Goal: Task Accomplishment & Management: Manage account settings

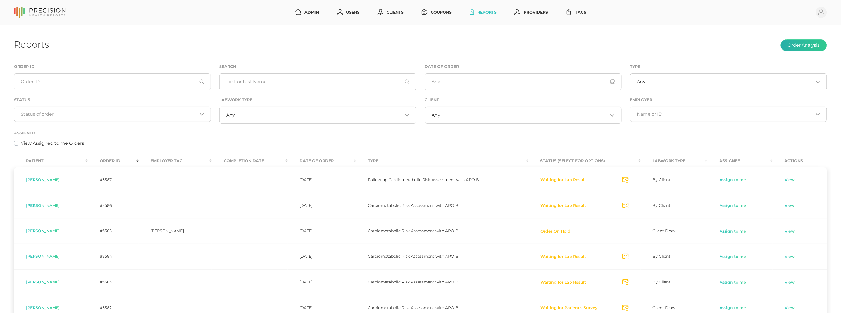
click at [810, 45] on button "Order Analysis" at bounding box center [804, 45] width 46 height 12
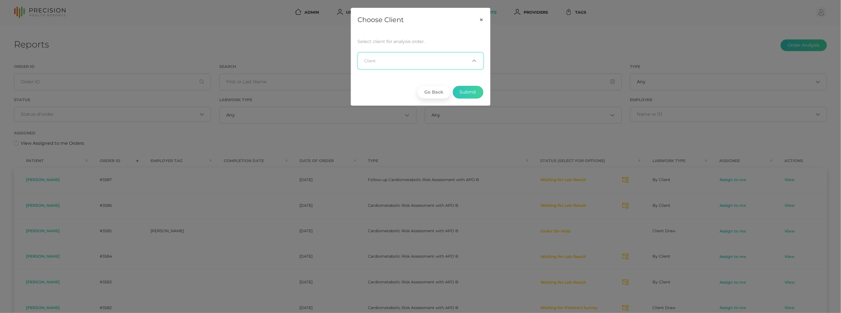
click at [395, 58] on input "Search for option" at bounding box center [417, 61] width 105 height 6
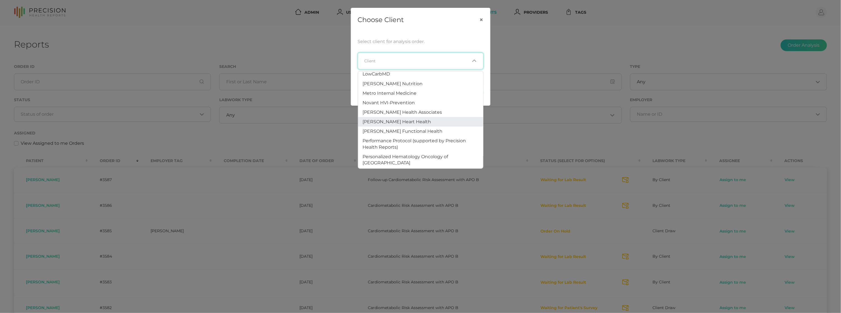
scroll to position [297, 0]
click at [399, 143] on span "Precision Health Reports" at bounding box center [391, 145] width 56 height 5
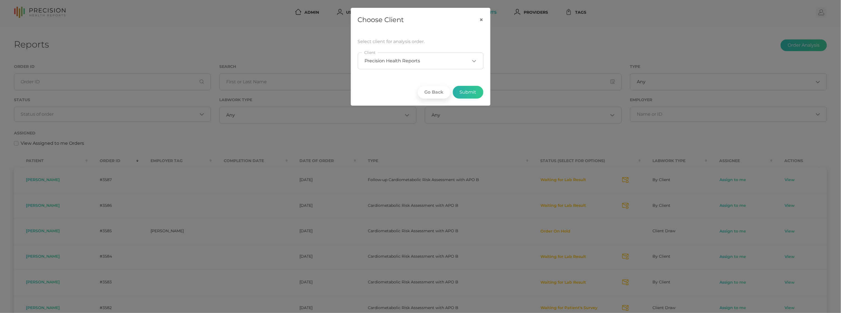
click at [466, 96] on button "Submit" at bounding box center [468, 92] width 31 height 13
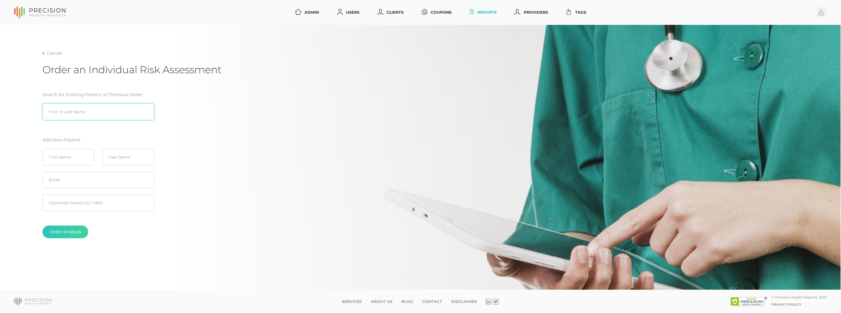
click at [96, 115] on input "search" at bounding box center [98, 111] width 112 height 17
type input "f"
type input "Frank"
type input "Welsh"
paste input "fkwelsh77@gmail.com"
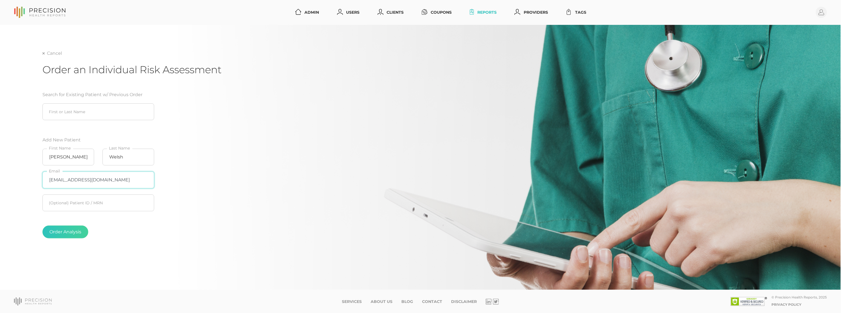
type input "fkwelsh77@gmail.com"
click at [188, 273] on div "Cancel Order an Individual Risk Assessment Search for Existing Patient w/ Previ…" at bounding box center [420, 168] width 756 height 237
click at [65, 230] on button "Order Analysis" at bounding box center [65, 231] width 46 height 13
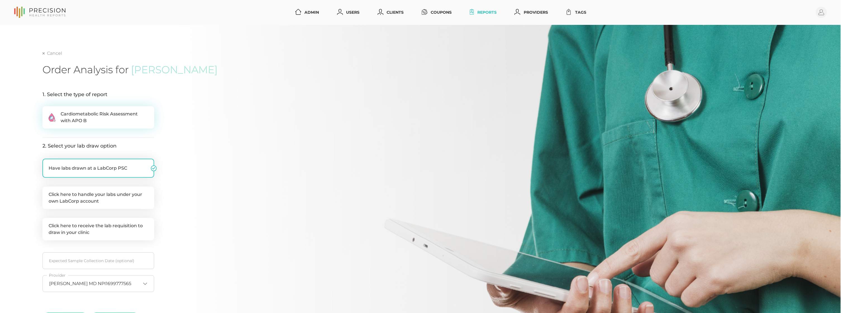
click at [97, 112] on span "Cardiometabolic Risk Assessment with APO B" at bounding box center [104, 117] width 87 height 13
click at [47, 112] on input ".cls-2{fill:#fa759e}.cls-4{fill:#ffd7e5}.cls-8{fill:#3a2c60} Cardiometabolic Ri…" at bounding box center [44, 109] width 4 height 6
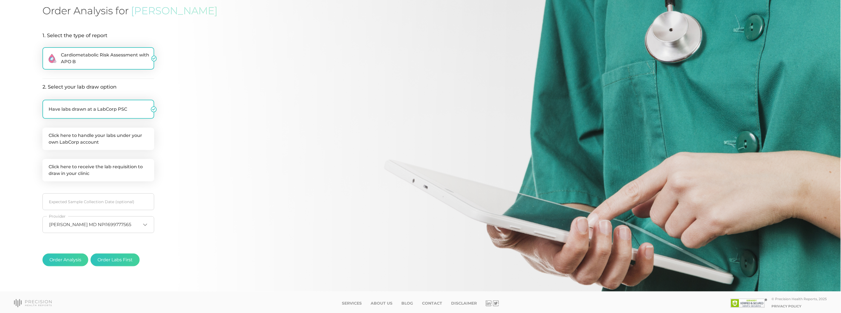
scroll to position [59, 0]
click at [66, 259] on button "Order Analysis" at bounding box center [65, 260] width 46 height 13
radio input "false"
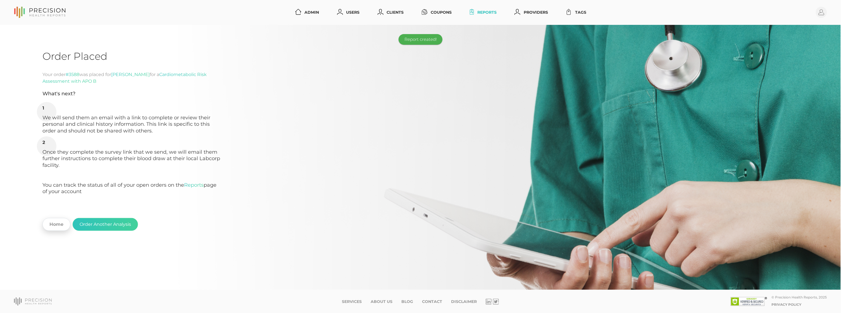
click at [56, 218] on link "Home" at bounding box center [56, 224] width 28 height 13
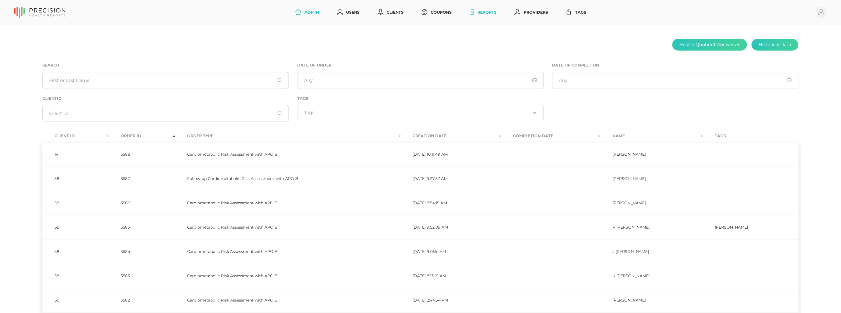
click at [489, 12] on link "Reports" at bounding box center [484, 12] width 32 height 10
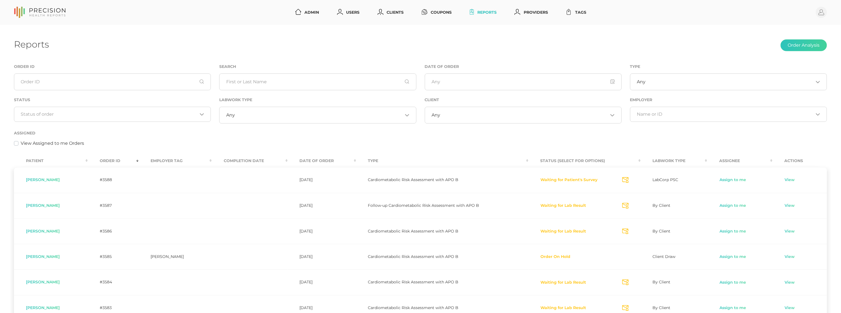
click at [153, 117] on div "Loading..." at bounding box center [112, 114] width 197 height 15
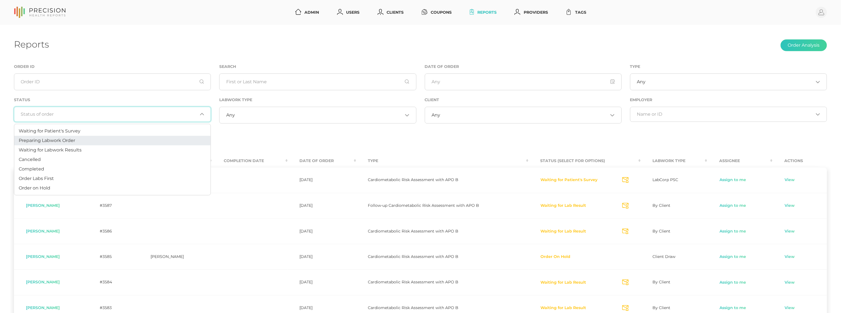
click at [138, 139] on li "Preparing Labwork Order" at bounding box center [112, 140] width 196 height 9
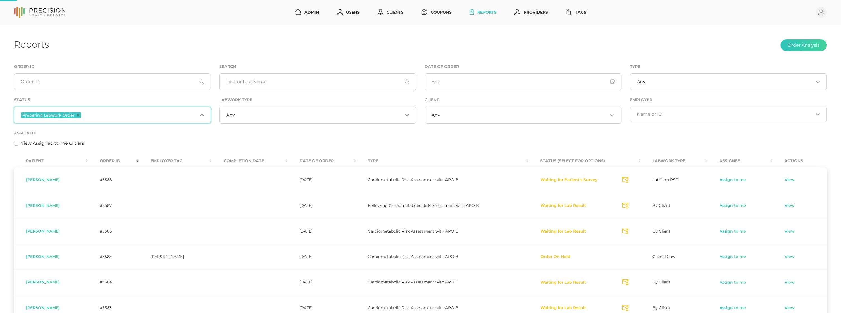
drag, startPoint x: 135, startPoint y: 116, endPoint x: 122, endPoint y: 131, distance: 19.8
click at [135, 116] on input "Search for option" at bounding box center [139, 114] width 115 height 7
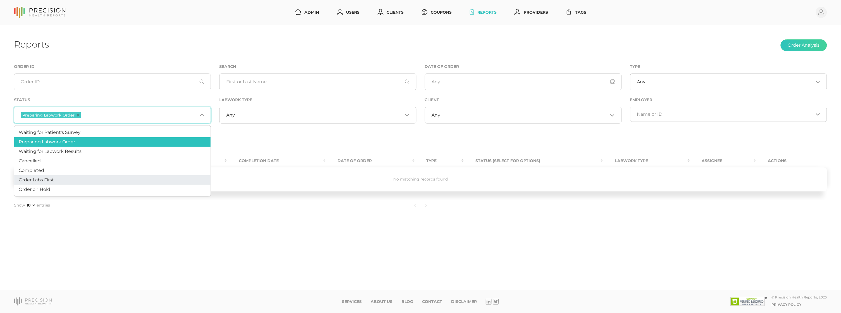
click at [75, 177] on li "Order Labs First" at bounding box center [112, 179] width 196 height 9
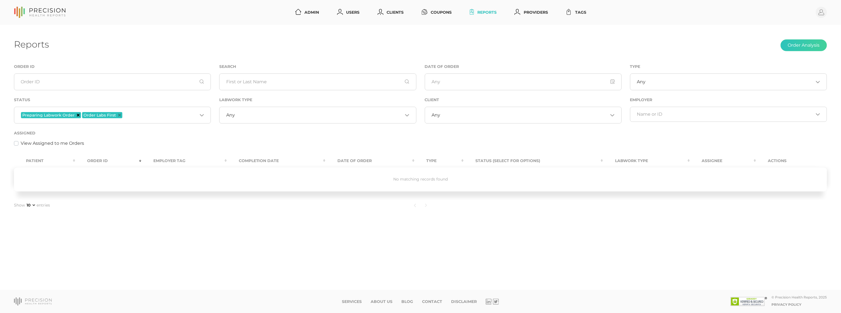
click at [77, 115] on icon "Deselect Preparing Labwork Order" at bounding box center [78, 115] width 3 height 3
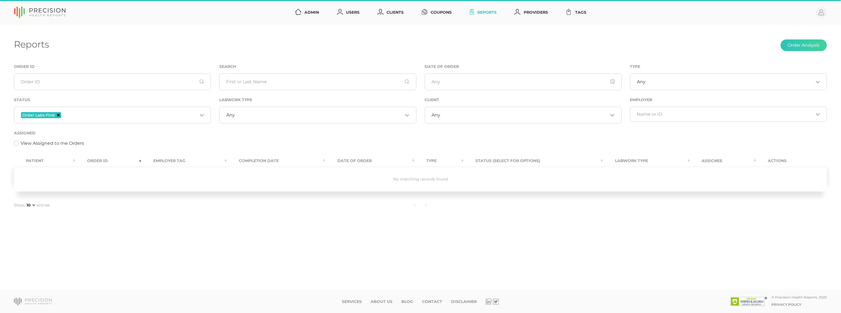
click at [57, 114] on icon "Deselect Order Labs First" at bounding box center [58, 115] width 3 height 3
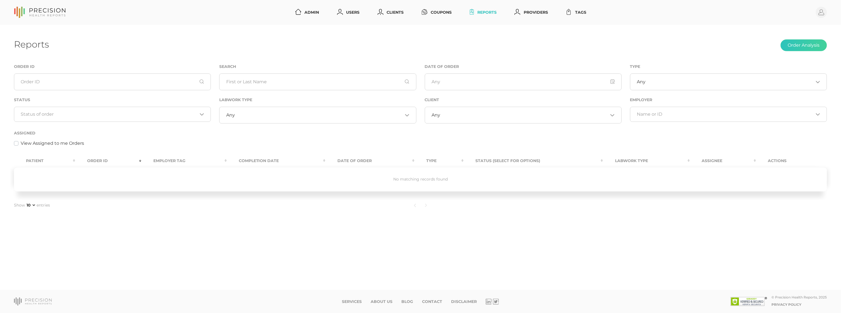
click at [83, 116] on input "Search for option" at bounding box center [109, 114] width 177 height 6
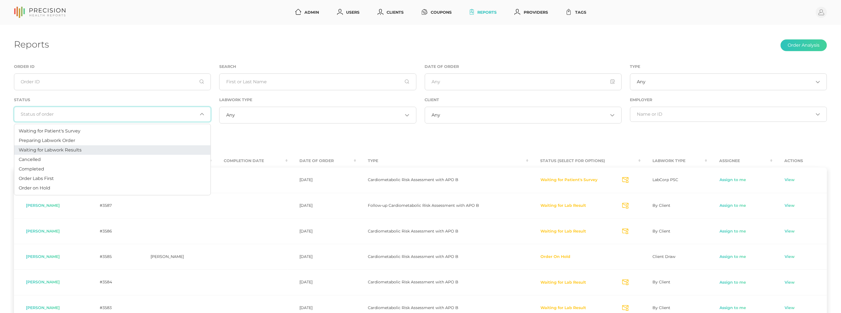
click at [75, 148] on span "Waiting for Labwork Results" at bounding box center [50, 149] width 63 height 5
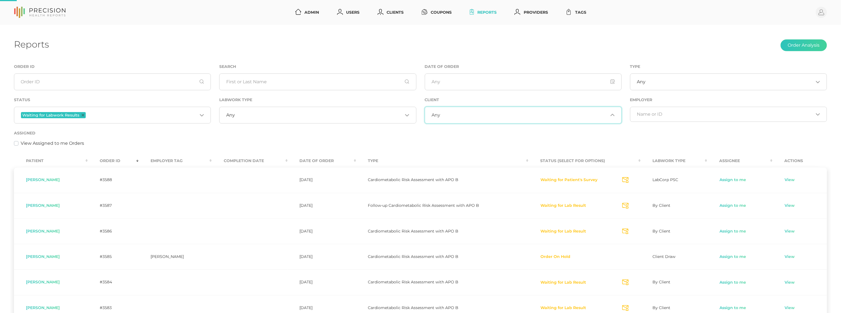
drag, startPoint x: 539, startPoint y: 113, endPoint x: 472, endPoint y: 163, distance: 82.9
click at [539, 113] on input "Search for option" at bounding box center [524, 115] width 168 height 6
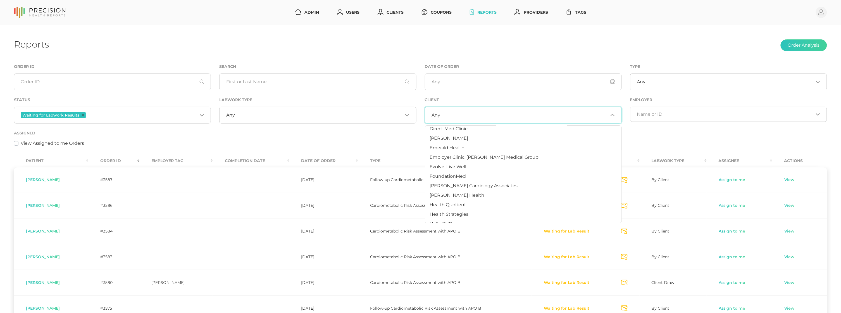
scroll to position [147, 0]
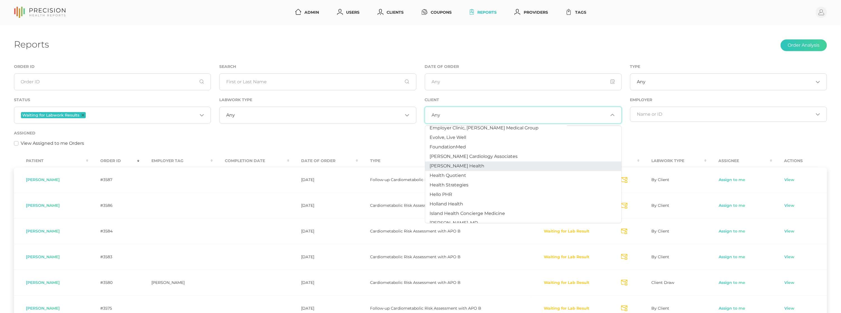
click at [470, 165] on li "Hancock Health" at bounding box center [523, 165] width 196 height 9
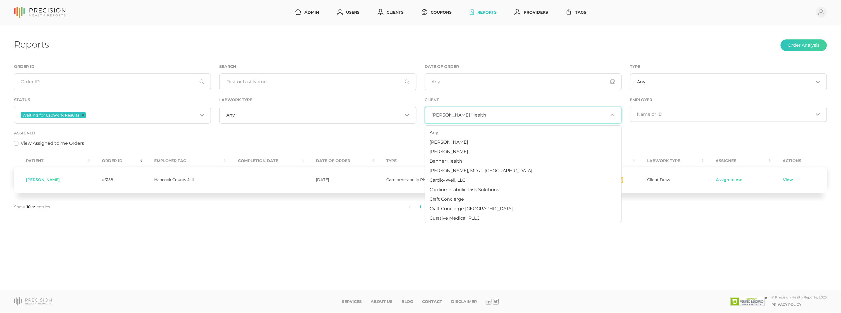
scroll to position [91, 0]
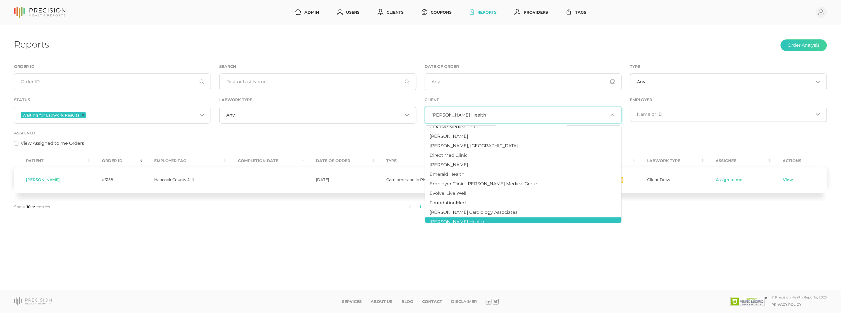
click at [225, 135] on div "Assigned View Assigned to me Orders" at bounding box center [420, 138] width 813 height 17
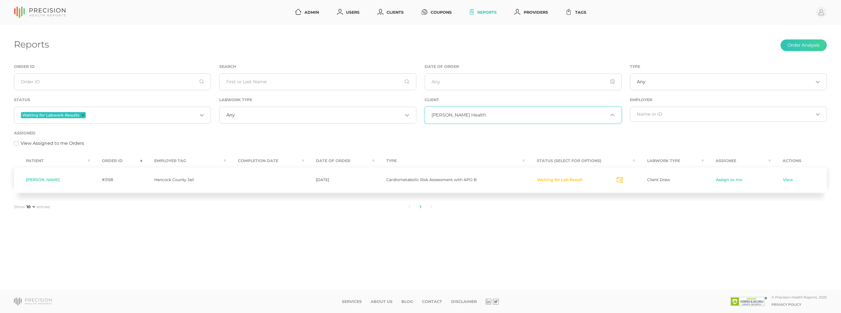
drag, startPoint x: 467, startPoint y: 118, endPoint x: 466, endPoint y: 139, distance: 21.0
click at [467, 118] on span "Hancock Health" at bounding box center [459, 115] width 55 height 6
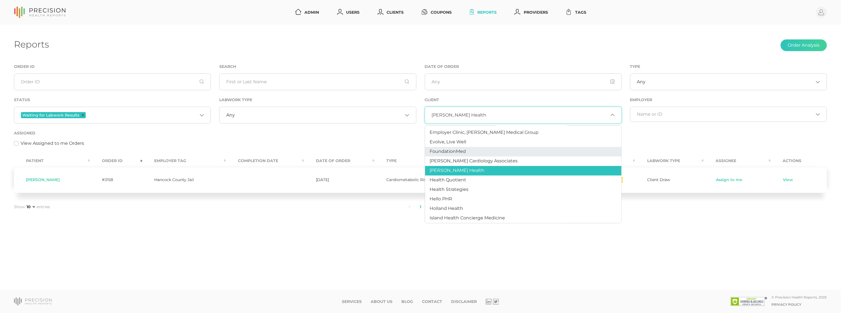
scroll to position [143, 0]
click at [468, 176] on li "Health Quotient" at bounding box center [523, 179] width 196 height 9
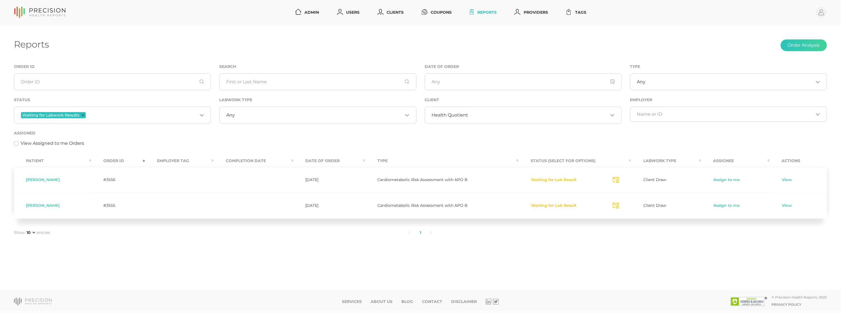
click at [464, 114] on span "Health Quotient" at bounding box center [450, 115] width 37 height 6
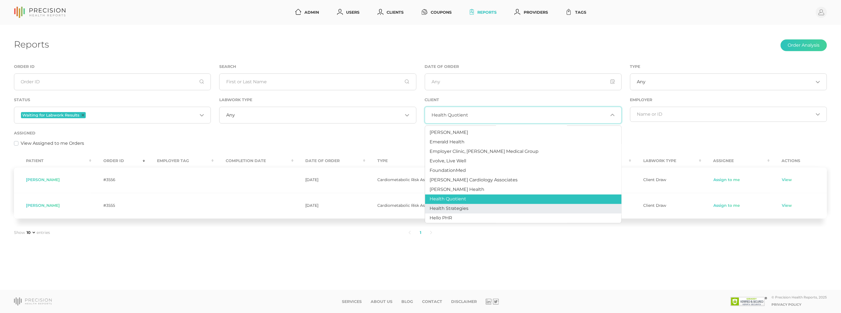
scroll to position [124, 0]
click at [463, 206] on span "Health Strategies" at bounding box center [449, 207] width 39 height 5
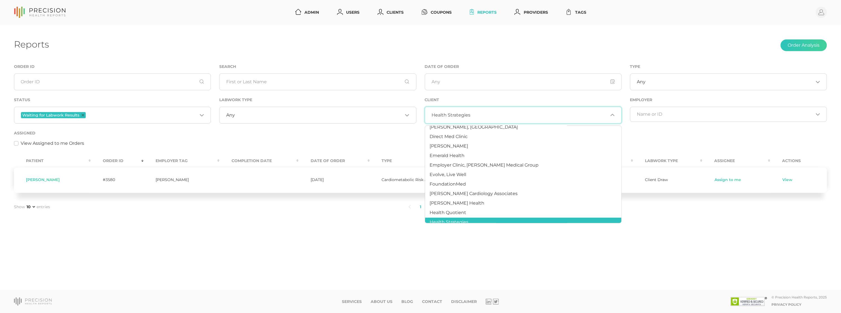
scroll to position [105, 0]
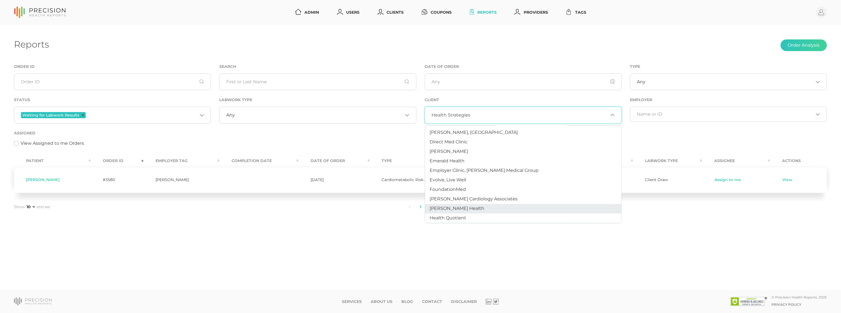
click at [467, 207] on li "Hancock Health" at bounding box center [523, 208] width 196 height 9
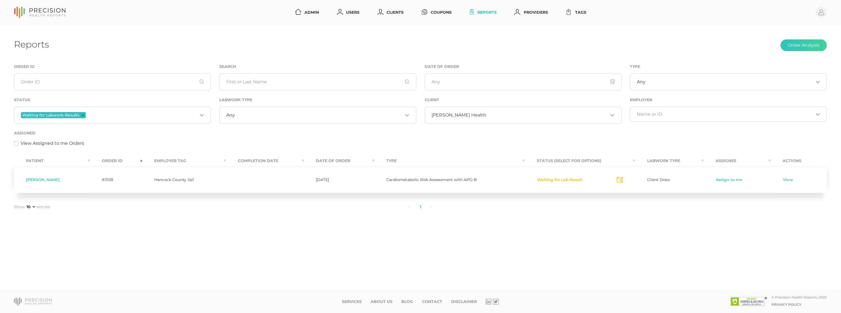
click at [486, 118] on input "Search for option" at bounding box center [547, 115] width 122 height 6
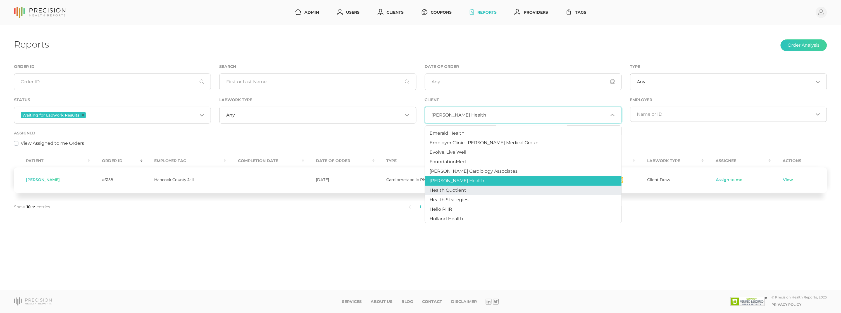
scroll to position [133, 0]
click at [467, 189] on li "Health Quotient" at bounding box center [523, 189] width 196 height 9
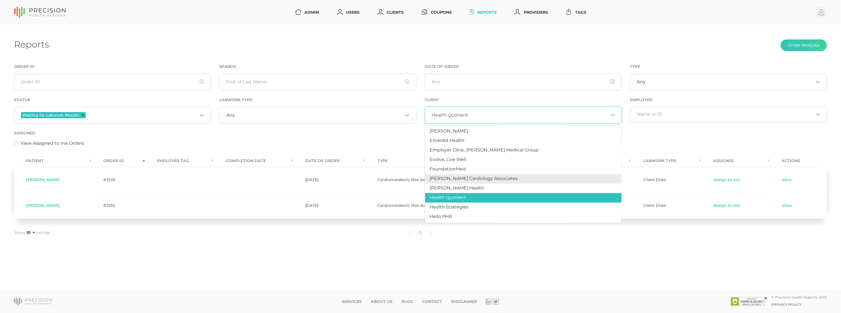
scroll to position [126, 0]
click at [448, 202] on li "Health Strategies" at bounding box center [523, 206] width 196 height 9
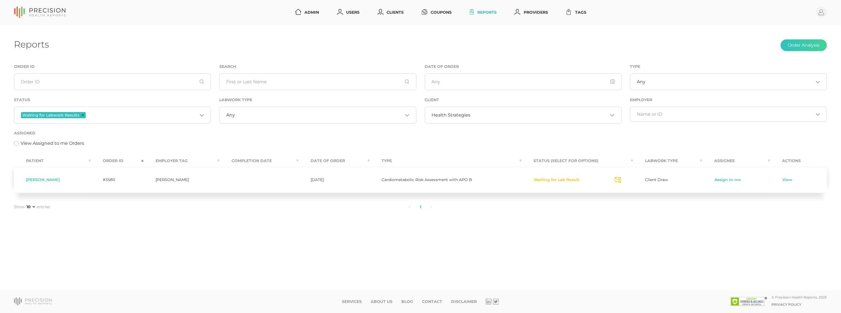
click at [447, 114] on span "Health Strategies" at bounding box center [451, 115] width 39 height 6
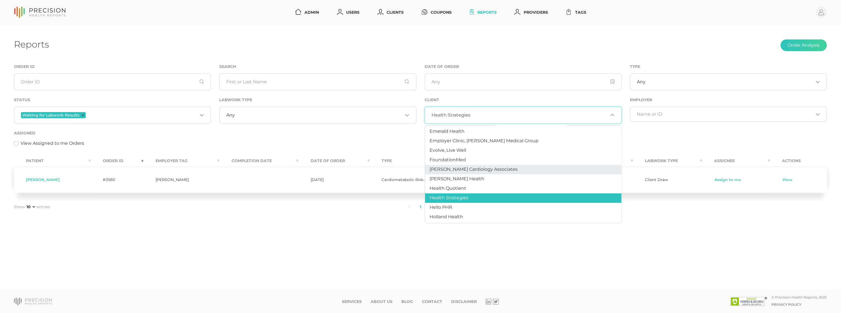
scroll to position [135, 0]
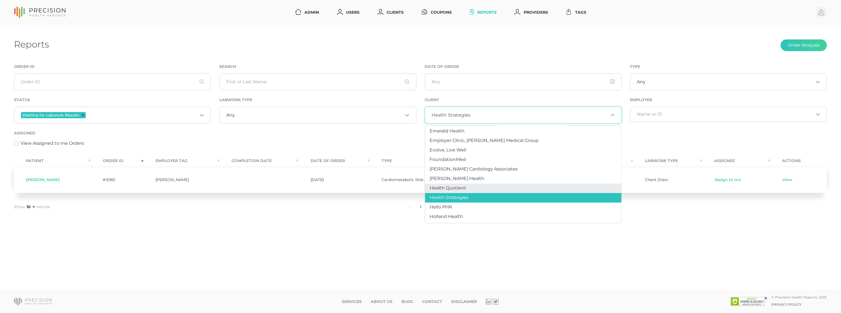
click at [453, 185] on span "Health Quotient" at bounding box center [448, 187] width 37 height 5
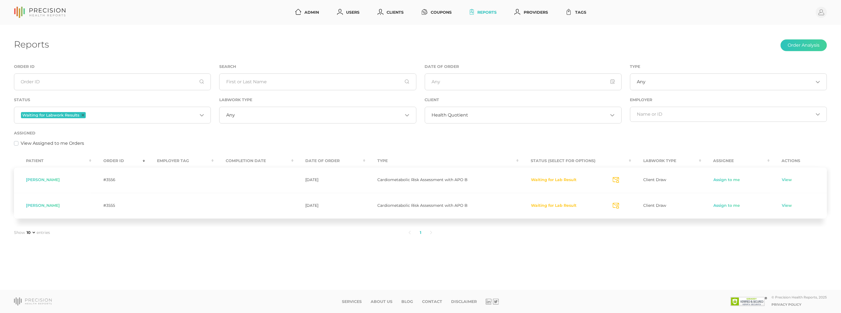
click at [458, 113] on span "Health Quotient" at bounding box center [450, 115] width 37 height 6
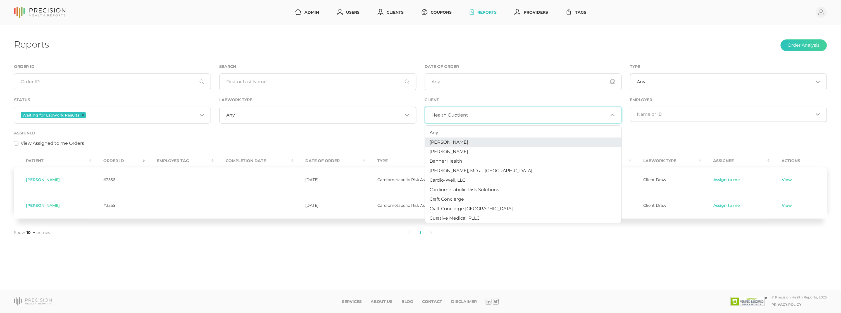
scroll to position [0, 0]
click at [442, 134] on li "Any" at bounding box center [523, 132] width 196 height 9
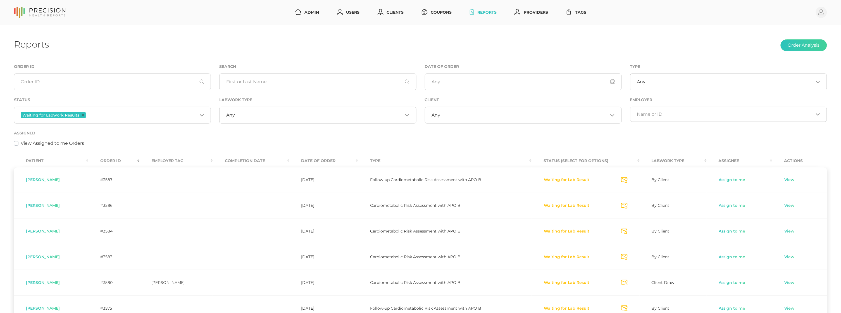
click at [475, 120] on div "Any Loading..." at bounding box center [523, 115] width 197 height 17
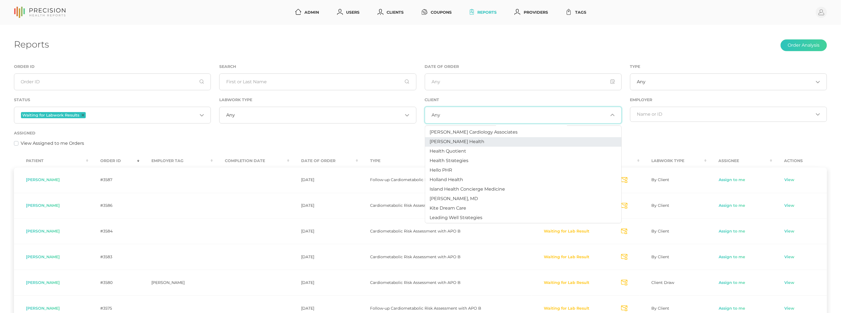
scroll to position [172, 0]
click at [450, 139] on span "Hancock Health" at bounding box center [457, 141] width 55 height 5
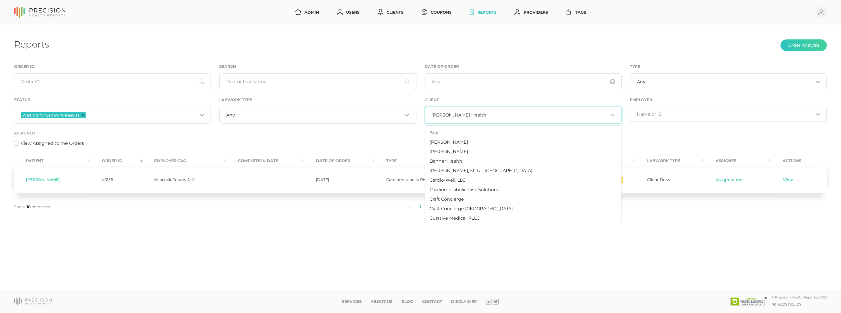
scroll to position [91, 0]
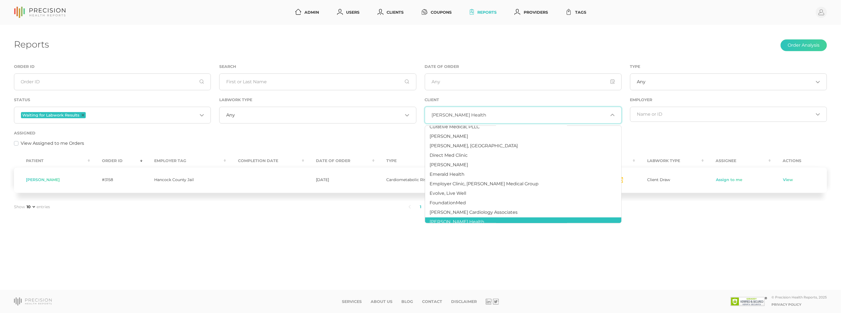
click at [322, 209] on ul "1" at bounding box center [420, 207] width 542 height 12
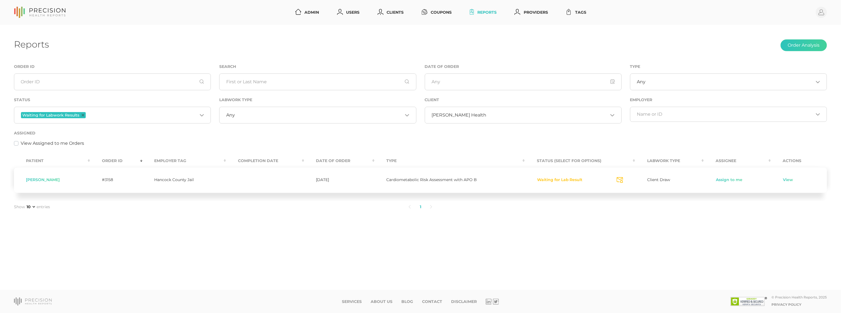
click at [307, 137] on div "Assigned View Assigned to me Orders" at bounding box center [420, 138] width 813 height 17
click at [734, 180] on link "Assign to me" at bounding box center [729, 180] width 27 height 6
click at [769, 180] on link "View" at bounding box center [771, 180] width 11 height 6
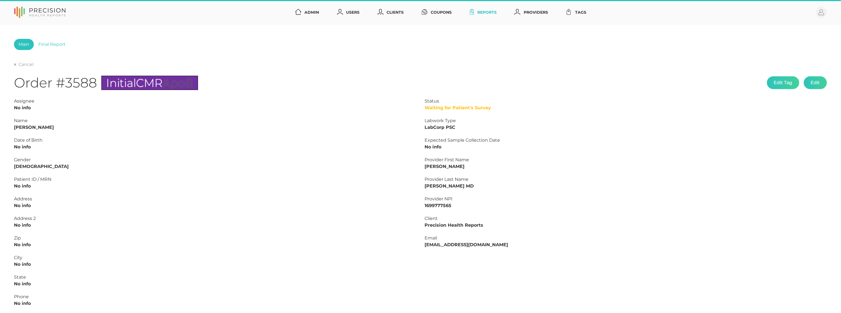
type input "L2502851247"
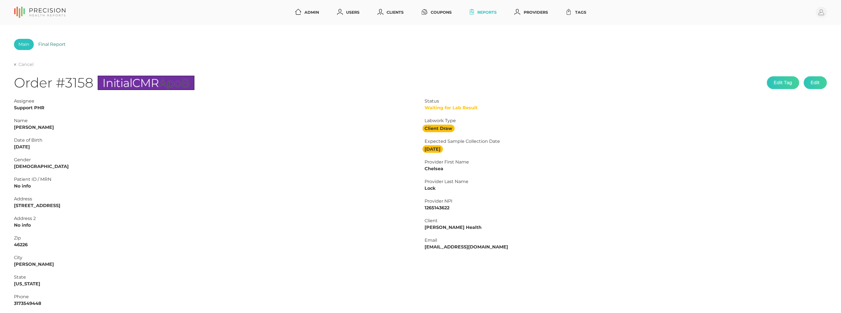
click at [57, 42] on link "Final Report" at bounding box center [52, 44] width 36 height 11
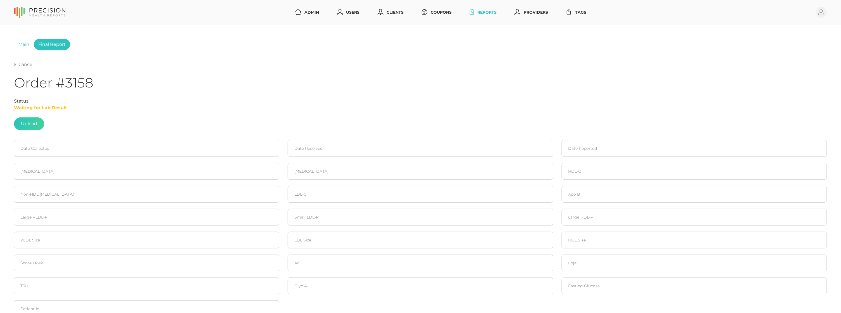
click at [26, 66] on link "Cancel" at bounding box center [24, 65] width 20 height 6
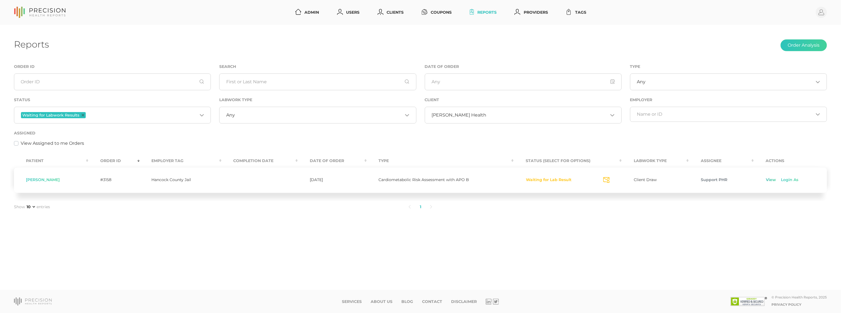
click at [769, 181] on link "View" at bounding box center [771, 180] width 11 height 6
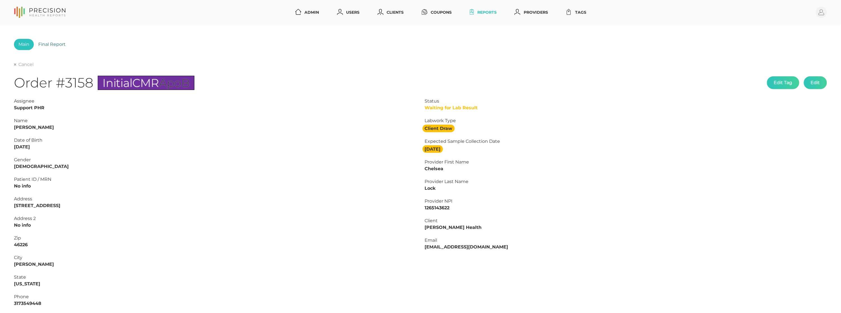
click at [55, 42] on link "Final Report" at bounding box center [52, 44] width 36 height 11
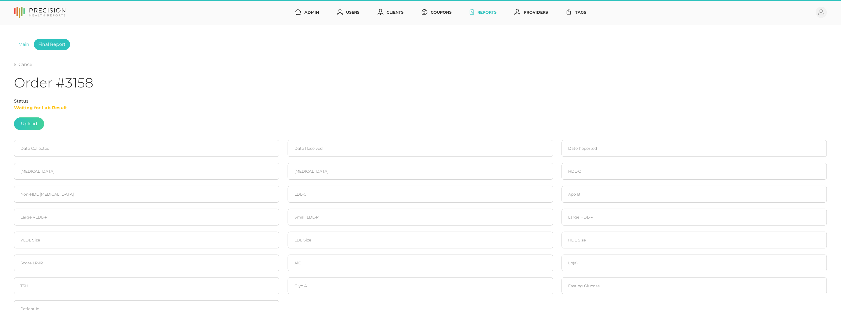
scroll to position [1, 0]
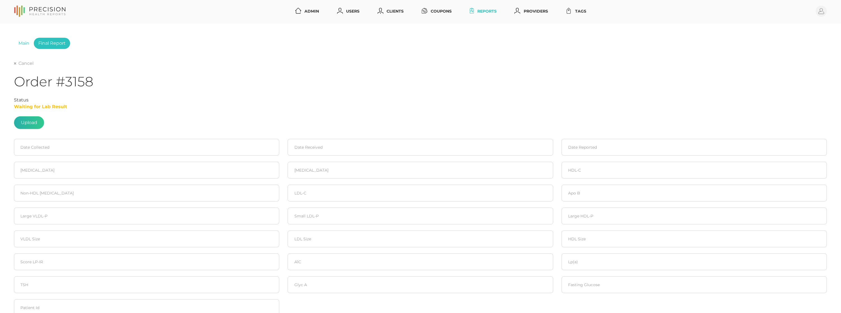
click at [27, 123] on label at bounding box center [29, 122] width 30 height 12
click at [37, 121] on input "file" at bounding box center [37, 121] width 0 height 0
type input "C:\fakepath\162d0bd0-0b87-4a57-a79c-873a980c5bb5 (1).pdf"
click at [33, 142] on input at bounding box center [146, 147] width 265 height 17
click at [20, 164] on icon at bounding box center [21, 165] width 2 height 4
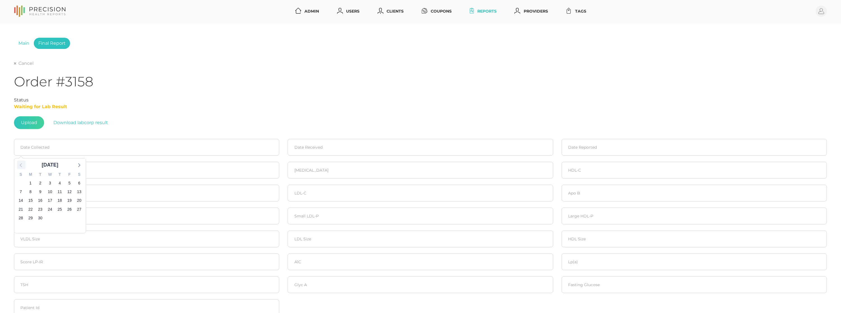
click at [20, 164] on icon at bounding box center [21, 165] width 2 height 4
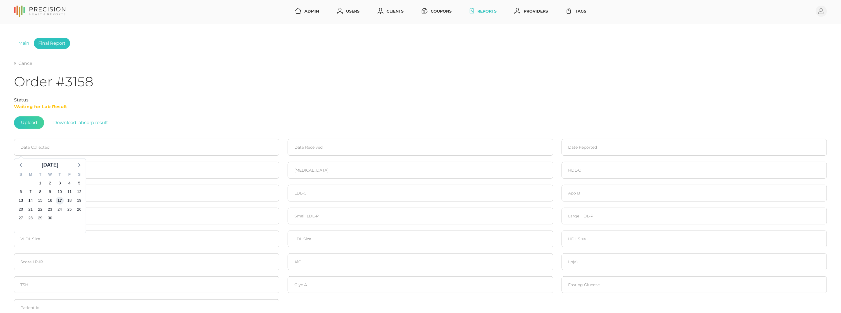
click at [59, 198] on span "17" at bounding box center [60, 201] width 8 height 8
type input "04/17/2025"
click at [319, 144] on input at bounding box center [420, 147] width 265 height 17
click at [297, 166] on icon at bounding box center [294, 164] width 7 height 7
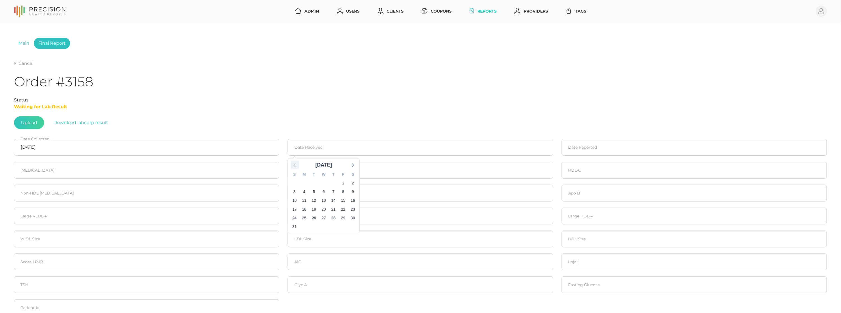
click at [297, 166] on icon at bounding box center [294, 164] width 7 height 7
click at [334, 199] on span "17" at bounding box center [334, 201] width 8 height 8
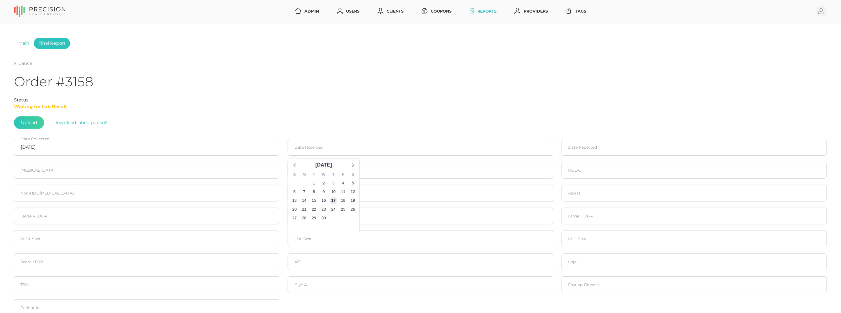
type input "04/17/2025"
click at [588, 142] on input at bounding box center [694, 147] width 265 height 17
click at [568, 165] on icon at bounding box center [568, 165] width 2 height 4
click at [568, 165] on icon at bounding box center [568, 164] width 7 height 7
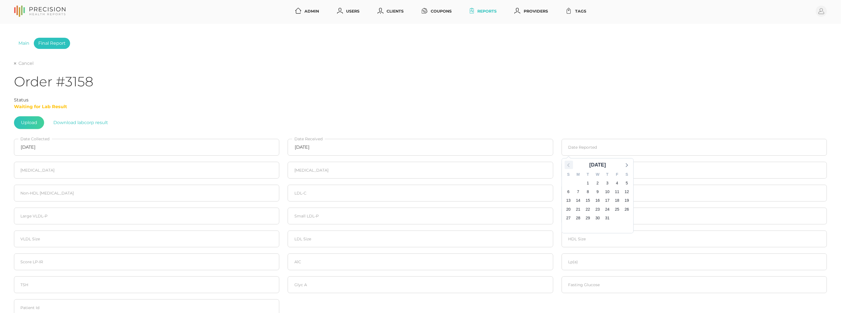
click at [568, 165] on icon at bounding box center [568, 164] width 7 height 7
click at [578, 209] on span "21" at bounding box center [578, 209] width 8 height 8
type input "04/21/2025"
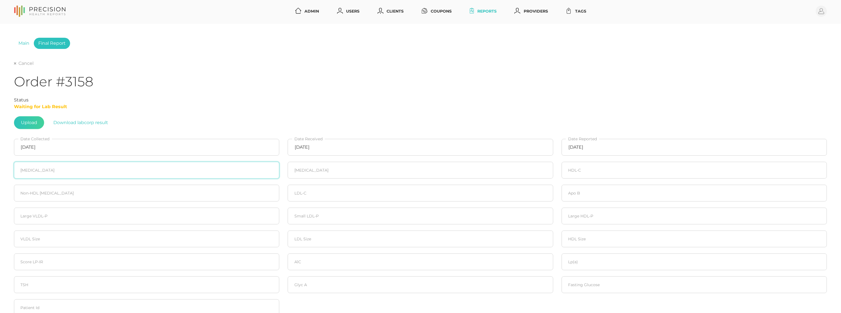
click at [64, 167] on input "number" at bounding box center [146, 170] width 265 height 17
type input "259"
type input "99"
type input "52"
type input "207"
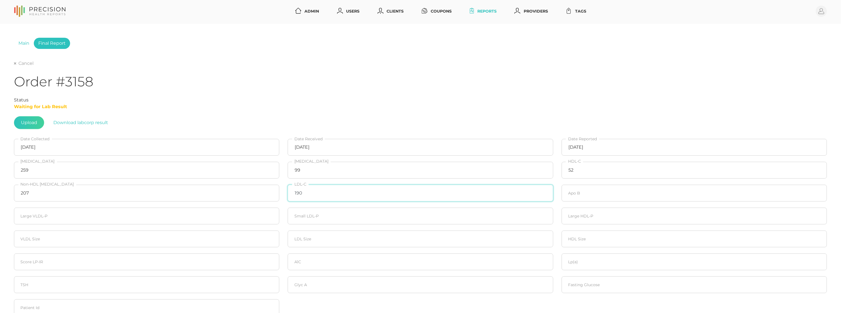
type input "190"
type input "136"
type input "1.4"
type input "600"
type input "4.1"
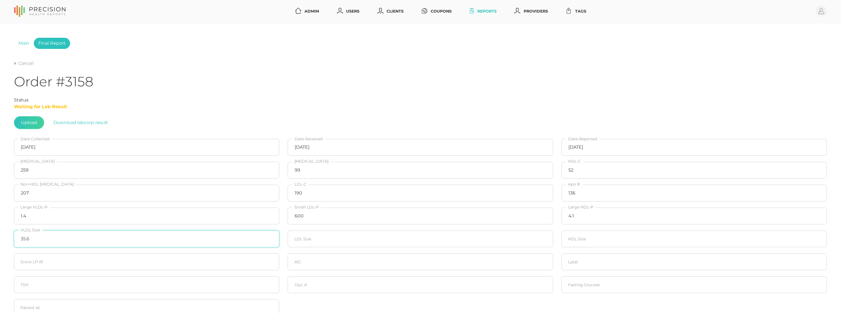
type input "35.6"
type input "21.5"
type input "9.1"
type input "27"
type input "5.5"
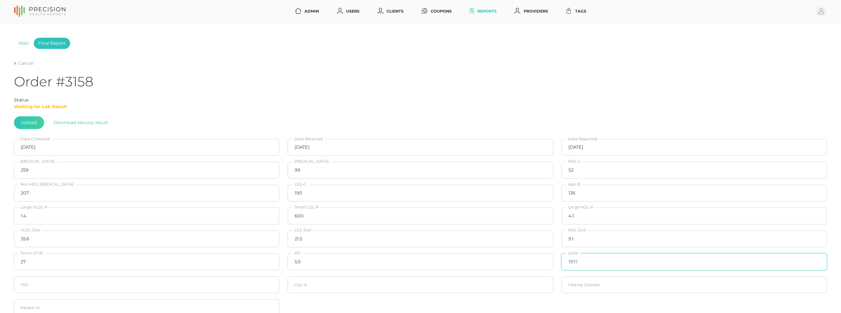
type input "197.1"
type input "548"
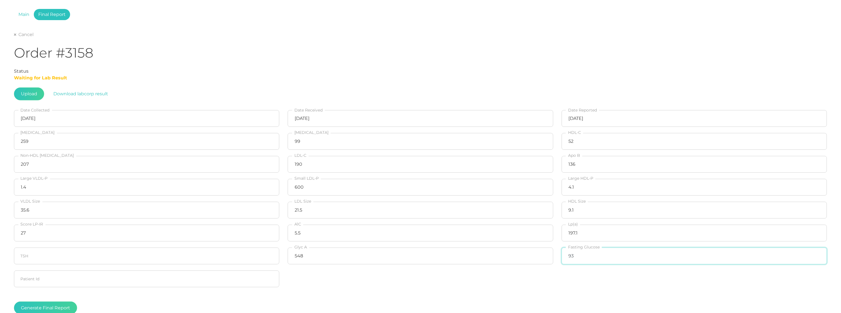
scroll to position [60, 0]
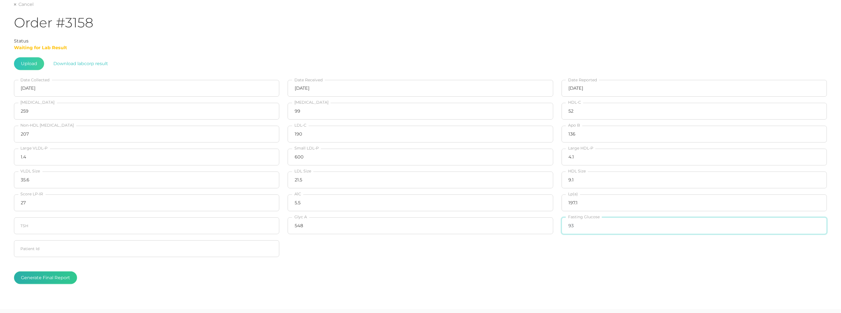
type input "93"
click at [70, 271] on button "Generate Final Report" at bounding box center [45, 277] width 63 height 13
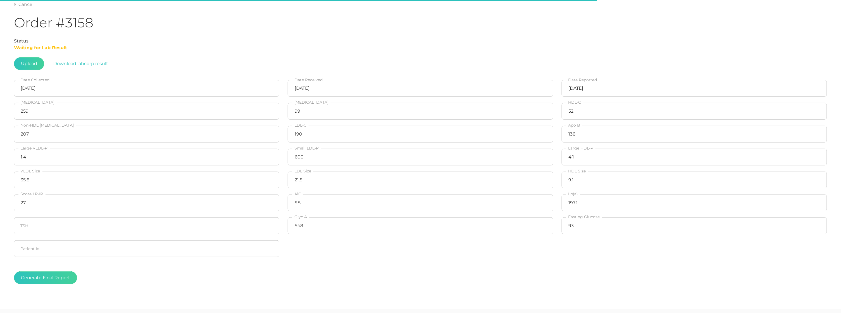
click at [720, 56] on div "Status Waiting for Lab Result Upload Download labcorp result" at bounding box center [420, 54] width 813 height 32
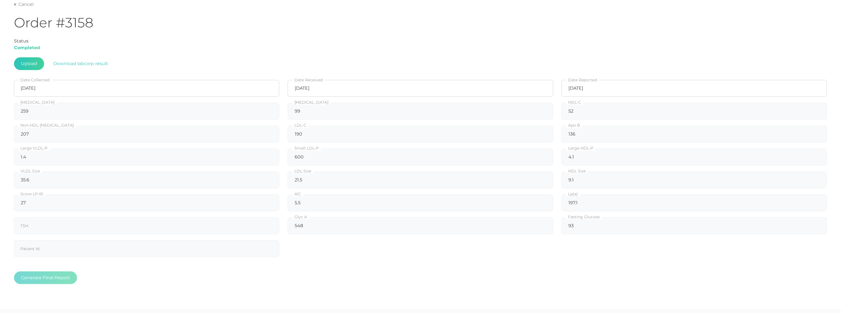
click at [25, 6] on link "Cancel" at bounding box center [24, 5] width 20 height 6
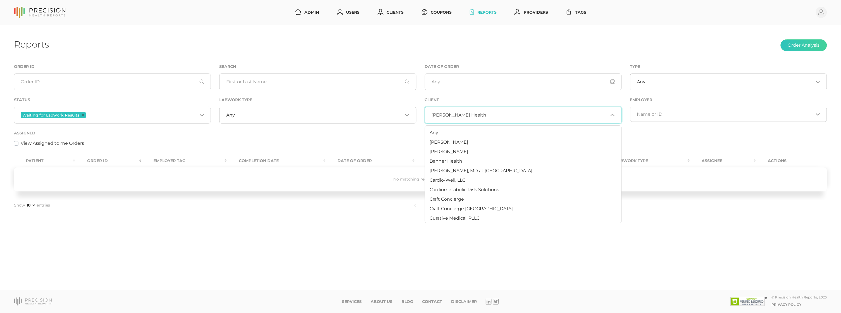
click at [456, 117] on span "Hancock Health" at bounding box center [459, 115] width 55 height 6
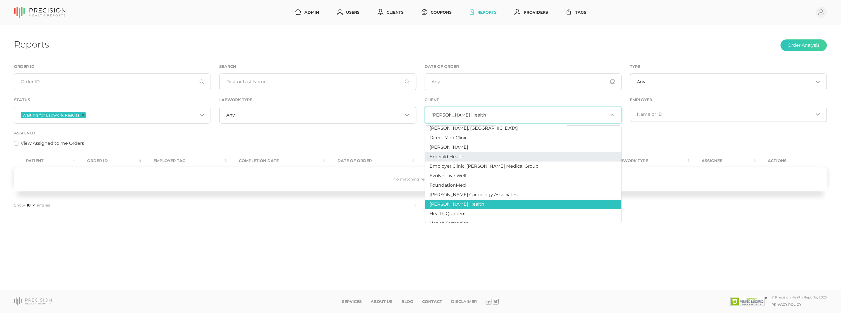
scroll to position [109, 0]
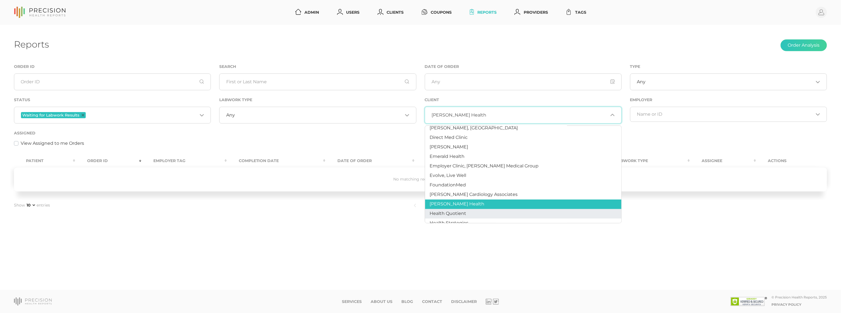
click at [457, 211] on span "Health Quotient" at bounding box center [448, 213] width 37 height 5
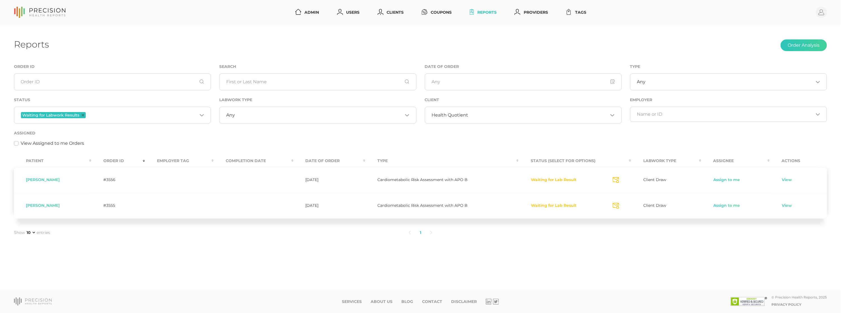
click at [49, 179] on span "Matthew Lund" at bounding box center [43, 179] width 34 height 5
click at [500, 118] on input "Search for option" at bounding box center [538, 115] width 140 height 6
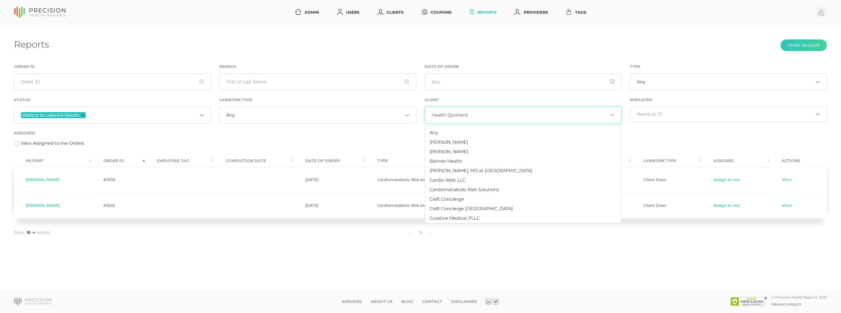
scroll to position [101, 0]
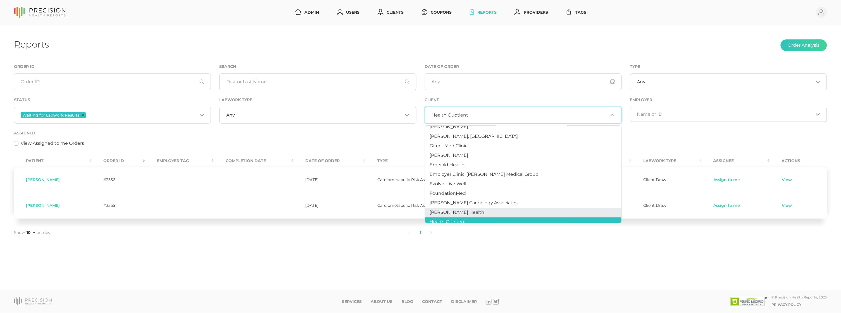
click at [468, 209] on li "Hancock Health" at bounding box center [523, 212] width 196 height 9
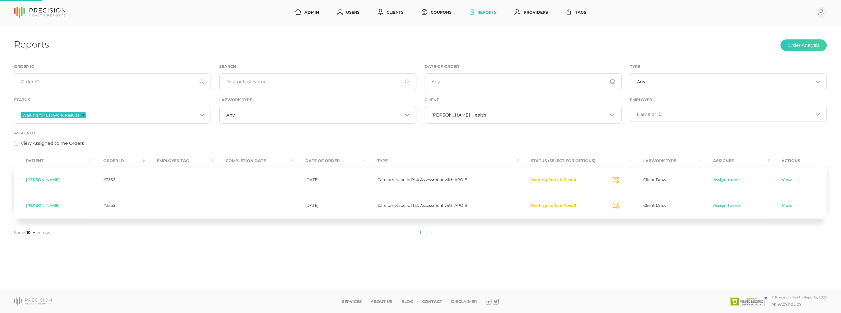
click at [486, 116] on input "Search for option" at bounding box center [547, 115] width 122 height 6
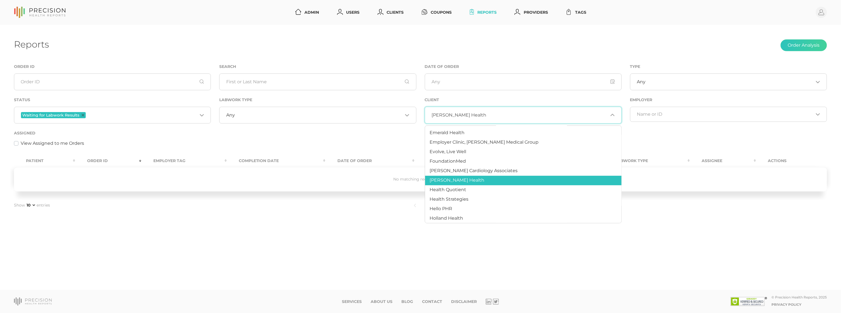
scroll to position [133, 0]
click at [460, 194] on li "Health Strategies" at bounding box center [523, 198] width 196 height 9
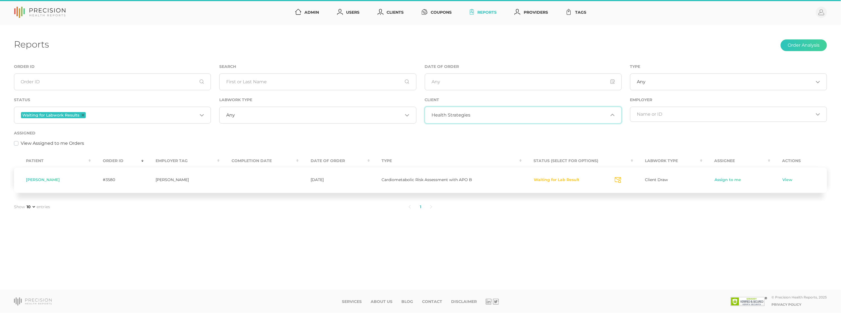
drag, startPoint x: 457, startPoint y: 113, endPoint x: 456, endPoint y: 123, distance: 10.7
click at [457, 113] on span "Health Strategies" at bounding box center [451, 115] width 39 height 6
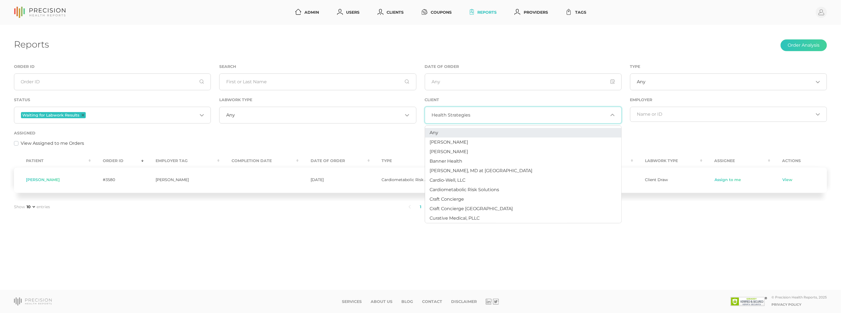
scroll to position [0, 0]
drag, startPoint x: 440, startPoint y: 134, endPoint x: 375, endPoint y: 127, distance: 65.5
click at [440, 134] on li "Any" at bounding box center [523, 132] width 196 height 9
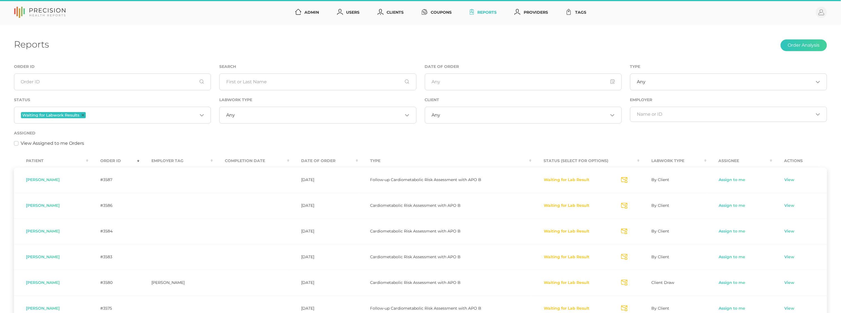
click at [241, 111] on div "Any Loading..." at bounding box center [317, 115] width 197 height 17
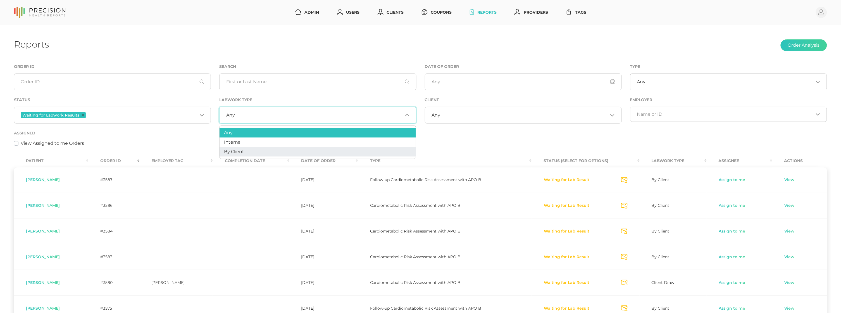
click at [249, 151] on li "By Client" at bounding box center [318, 151] width 196 height 9
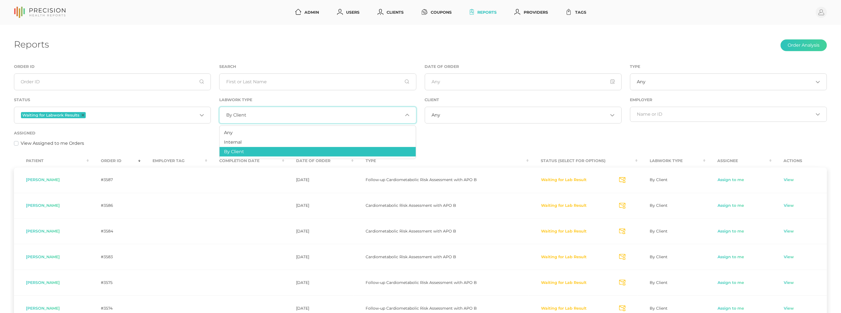
scroll to position [0, 0]
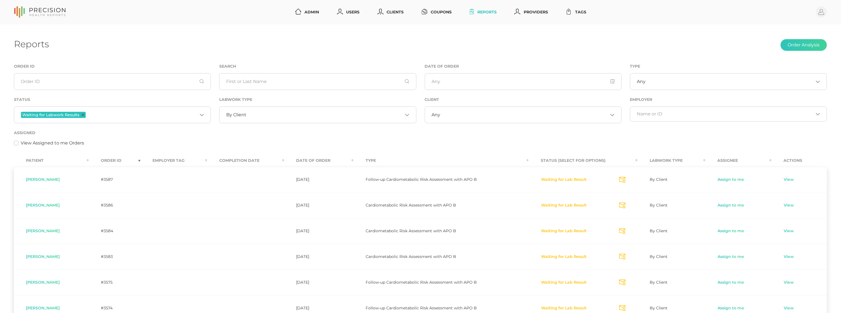
click at [179, 138] on div "Assigned View Assigned to me Orders" at bounding box center [420, 137] width 813 height 17
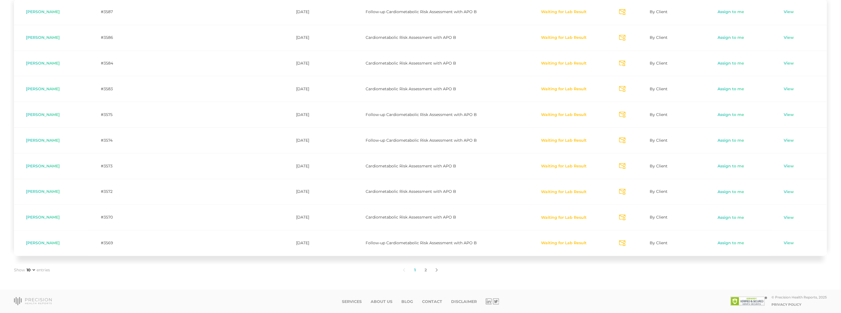
scroll to position [168, 0]
select select "50"
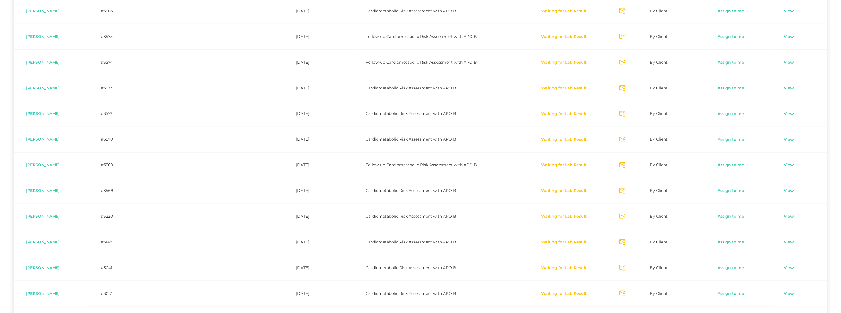
scroll to position [232, 0]
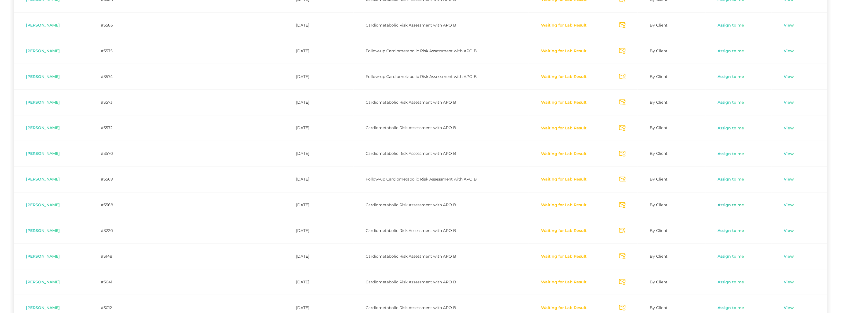
click at [730, 205] on link "Assign to me" at bounding box center [731, 205] width 27 height 6
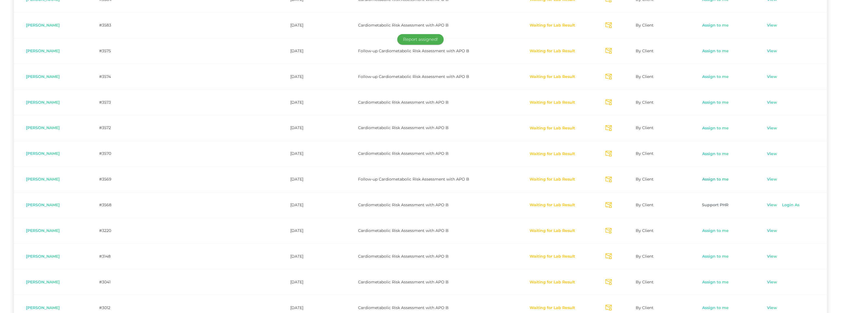
click at [725, 177] on link "Assign to me" at bounding box center [715, 180] width 27 height 6
click at [723, 51] on link "Assign to me" at bounding box center [715, 51] width 27 height 6
click at [712, 102] on link "Assign to me" at bounding box center [715, 103] width 27 height 6
click at [773, 204] on link "View" at bounding box center [772, 205] width 11 height 6
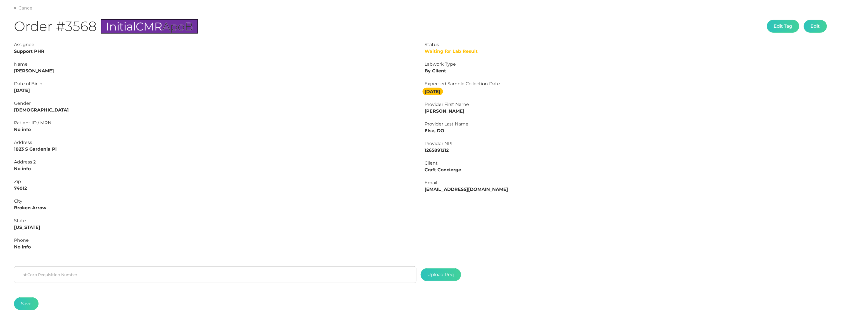
scroll to position [56, 0]
click at [41, 72] on strong "Hunter Wallis" at bounding box center [34, 71] width 40 height 5
copy strong "Wallis"
click at [18, 71] on strong "Hunter Wallis" at bounding box center [34, 71] width 40 height 5
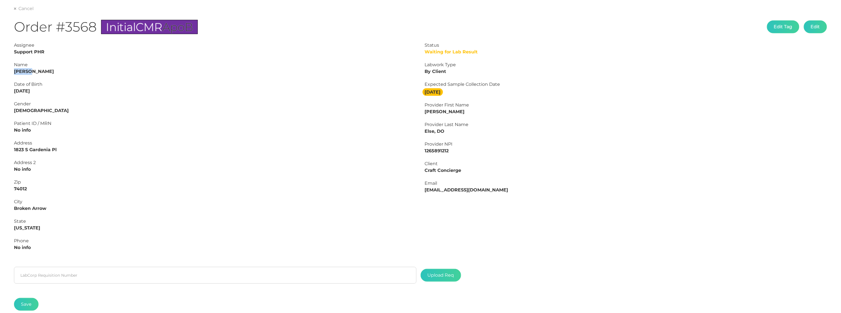
click at [18, 71] on strong "Hunter Wallis" at bounding box center [34, 71] width 40 height 5
copy strong "Hunter"
drag, startPoint x: 27, startPoint y: 90, endPoint x: 1, endPoint y: 90, distance: 25.4
click at [1, 90] on div "Main Final Report Cancel Order #3568 Initial CMR ApoB Edit Tag Edit Status Wait…" at bounding box center [420, 152] width 841 height 367
copy strong "01/02/1993"
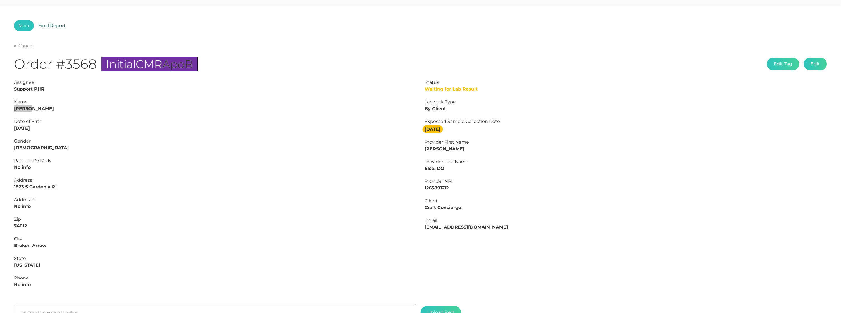
scroll to position [11, 0]
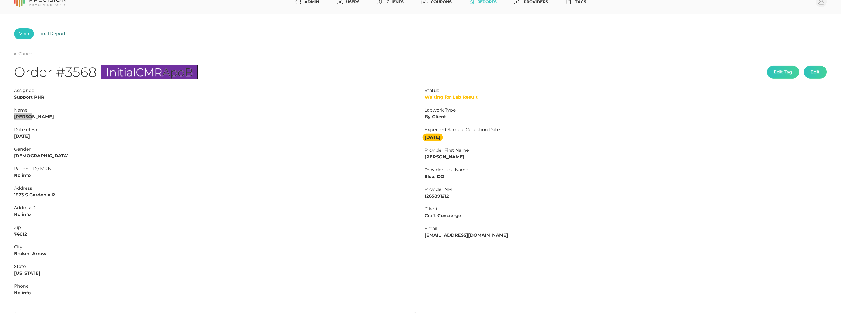
click at [55, 32] on link "Final Report" at bounding box center [52, 33] width 36 height 11
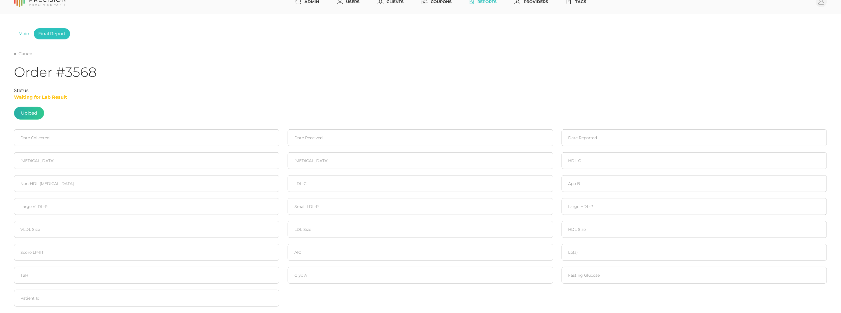
click at [22, 107] on label at bounding box center [29, 113] width 30 height 12
click at [37, 121] on input "file" at bounding box center [37, 121] width 0 height 0
type input "C:\fakepath\WALLIS , HUNTER WAYNE.pdf"
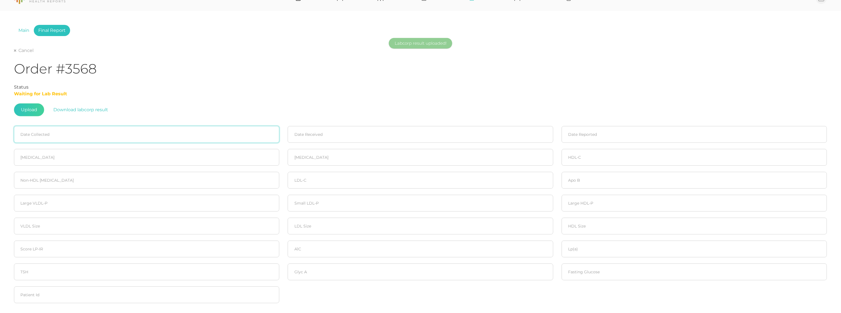
click at [27, 127] on input at bounding box center [146, 134] width 265 height 17
drag, startPoint x: 51, startPoint y: 171, endPoint x: 57, endPoint y: 168, distance: 6.8
click at [51, 171] on span "1" at bounding box center [50, 170] width 8 height 8
type input "10/01/2025"
click at [346, 130] on input at bounding box center [420, 134] width 265 height 17
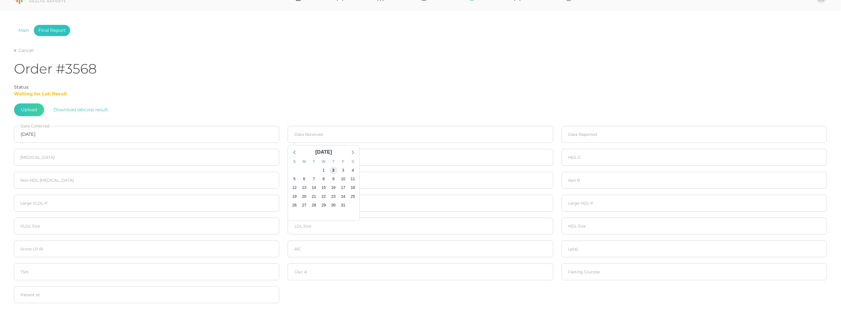
click at [332, 167] on span "2" at bounding box center [334, 170] width 8 height 8
type input "10/02/2025"
click at [588, 135] on input at bounding box center [694, 134] width 265 height 17
click at [580, 176] on span "6" at bounding box center [578, 179] width 8 height 8
type input "10/06/2025"
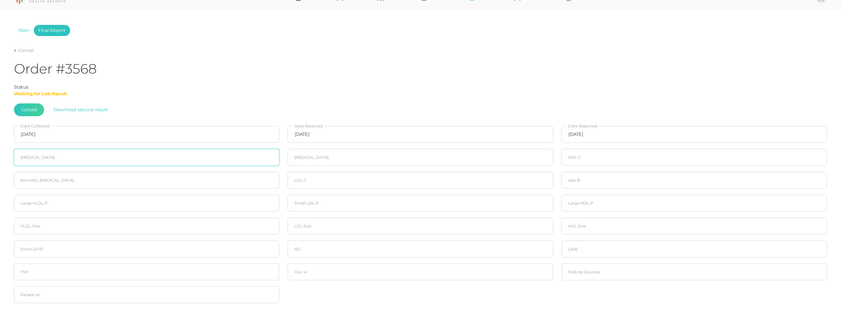
click at [94, 154] on input "number" at bounding box center [146, 157] width 265 height 17
type input "132"
type input "70"
type input "35"
type input "97"
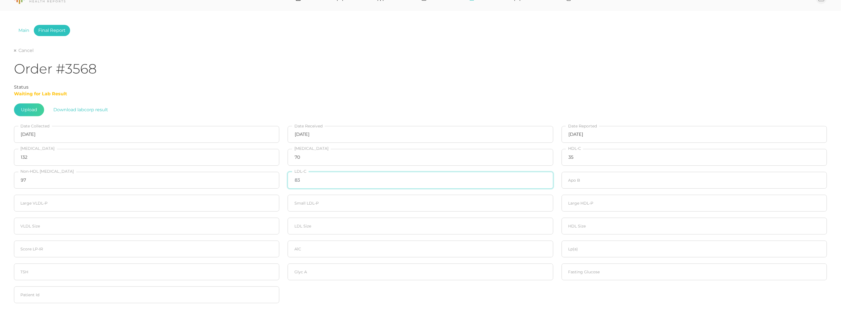
type input "83"
click at [575, 177] on input "number" at bounding box center [694, 180] width 265 height 17
type input "70"
type input "20"
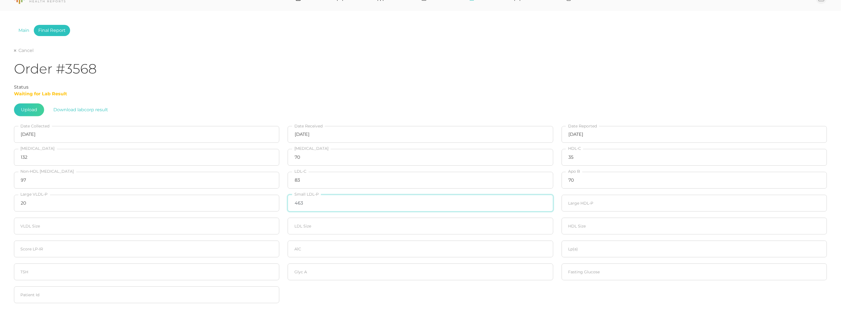
type input "463"
type input "20"
type input "20.9"
type input "20"
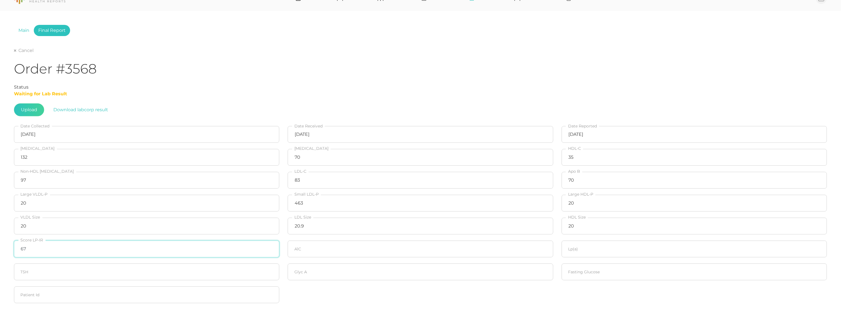
type input "67"
click at [603, 272] on input "number" at bounding box center [694, 271] width 265 height 17
type input "98"
click at [323, 246] on input "number" at bounding box center [420, 249] width 265 height 17
type input "5.2"
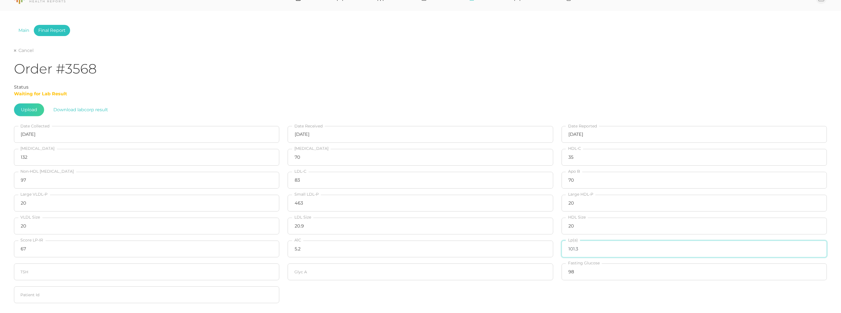
type input "101.3"
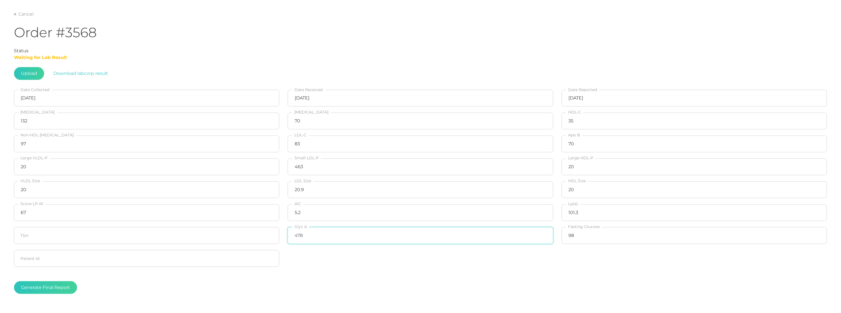
scroll to position [70, 0]
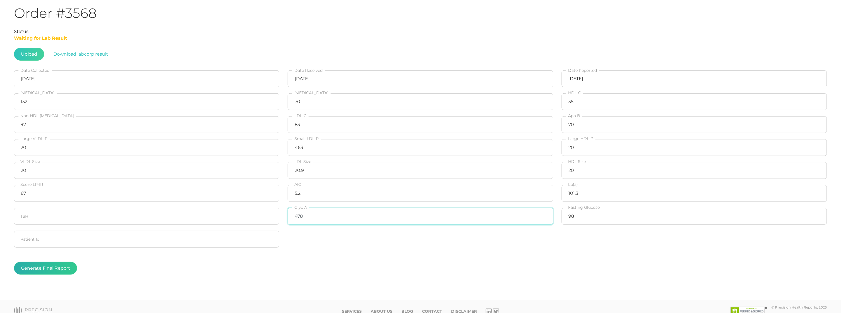
type input "478"
click at [57, 265] on button "Generate Final Report" at bounding box center [45, 268] width 63 height 13
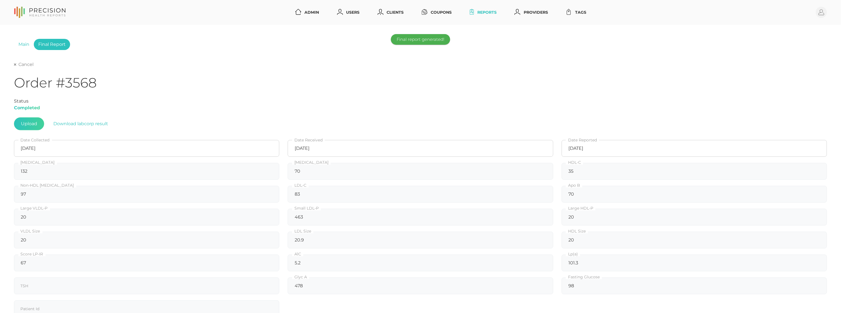
scroll to position [0, 0]
click at [21, 64] on link "Cancel" at bounding box center [24, 65] width 20 height 6
select select "50"
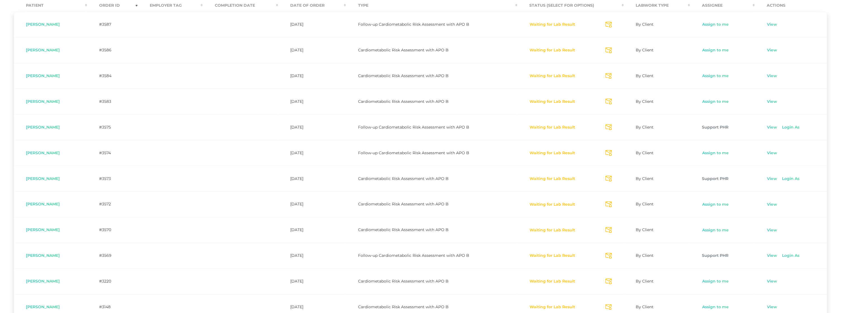
scroll to position [156, 0]
click at [774, 255] on link "View" at bounding box center [772, 256] width 11 height 6
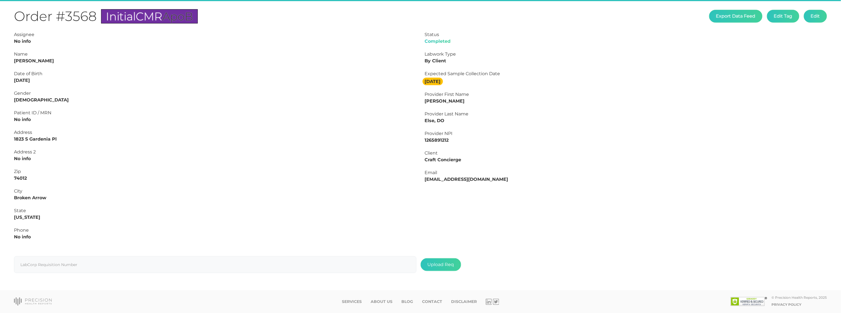
scroll to position [63, 0]
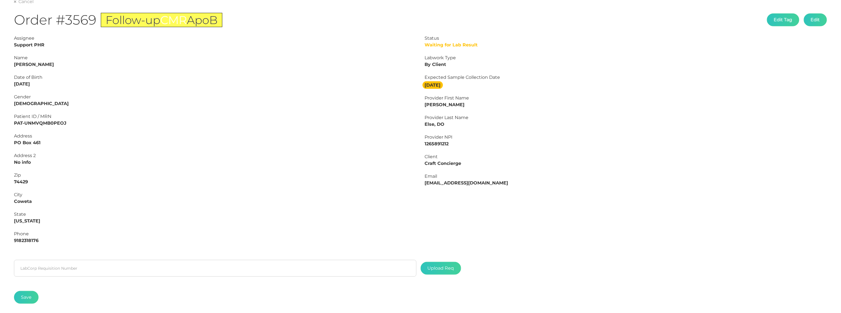
click at [32, 64] on strong "Cheri Fisher-Reeves" at bounding box center [34, 64] width 40 height 5
drag, startPoint x: 27, startPoint y: 63, endPoint x: 62, endPoint y: 63, distance: 34.6
click at [62, 63] on div "Name Cheri Fisher-Reeves" at bounding box center [215, 60] width 403 height 13
click at [32, 64] on strong "Cheri Fisher-Reeves" at bounding box center [34, 64] width 40 height 5
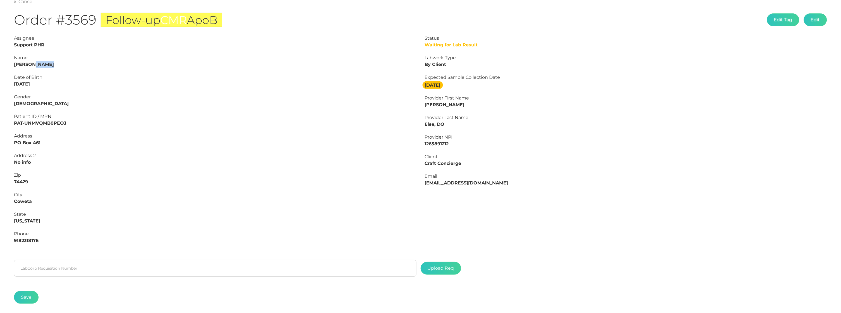
copy strong "Fisher"
click at [16, 63] on strong "Cheri Fisher-Reeves" at bounding box center [34, 64] width 40 height 5
click at [18, 62] on strong "Cheri Fisher-Reeves" at bounding box center [34, 64] width 40 height 5
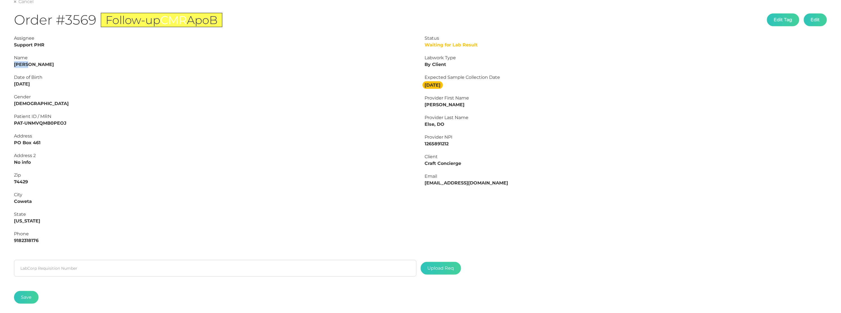
click at [18, 62] on strong "Cheri Fisher-Reeves" at bounding box center [34, 64] width 40 height 5
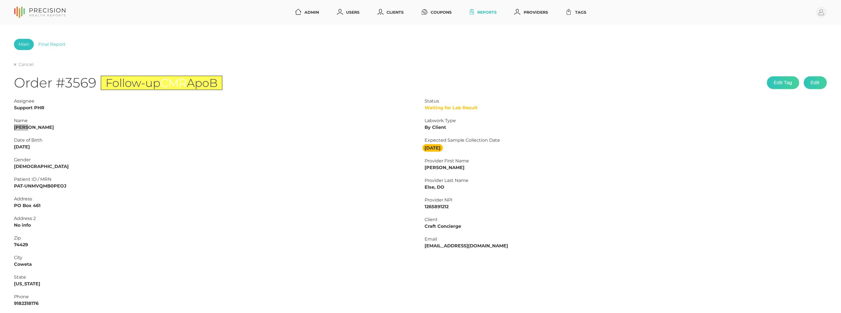
scroll to position [0, 0]
click at [51, 42] on link "Final Report" at bounding box center [52, 44] width 36 height 11
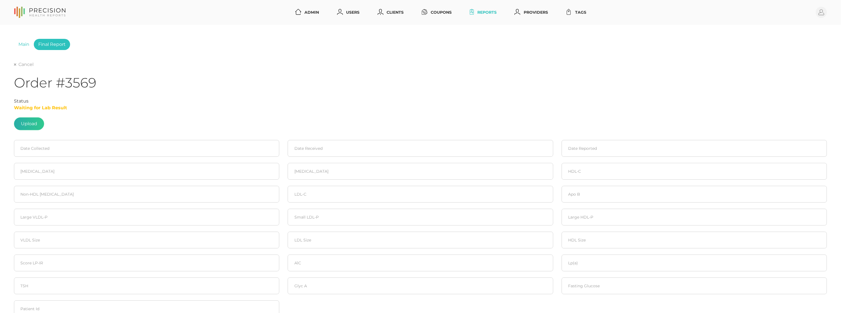
click at [21, 125] on label at bounding box center [29, 124] width 30 height 12
click at [37, 121] on input "file" at bounding box center [37, 121] width 0 height 0
type input "C:\fakepath\FISHER , CHERYL LYNN.pdf"
click at [32, 145] on input at bounding box center [146, 148] width 265 height 17
click at [51, 180] on span "1" at bounding box center [50, 184] width 8 height 8
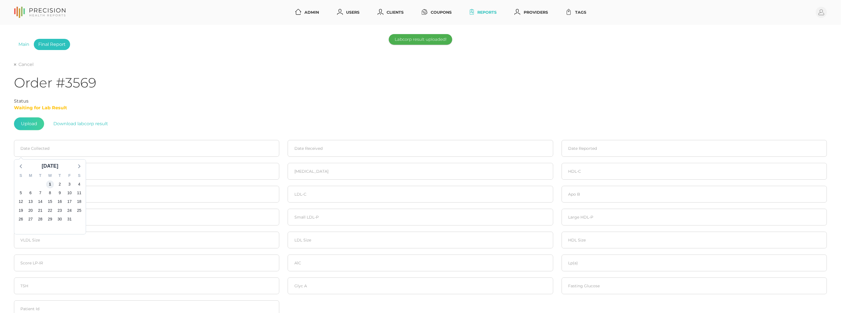
type input "10/01/2025"
drag, startPoint x: 348, startPoint y: 146, endPoint x: 337, endPoint y: 174, distance: 31.1
click at [348, 146] on input at bounding box center [420, 148] width 265 height 17
click at [324, 183] on span "1" at bounding box center [324, 184] width 8 height 8
type input "10/01/2025"
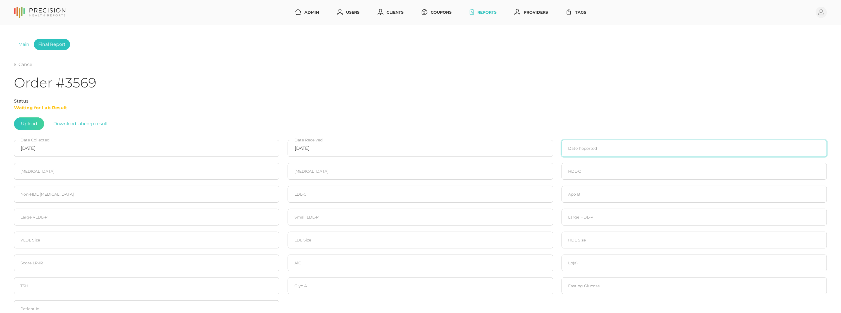
click at [612, 143] on input at bounding box center [694, 148] width 265 height 17
click at [581, 191] on span "6" at bounding box center [578, 193] width 8 height 8
type input "10/06/2025"
drag, startPoint x: 123, startPoint y: 164, endPoint x: 116, endPoint y: 163, distance: 6.8
click at [123, 164] on input "number" at bounding box center [146, 171] width 265 height 17
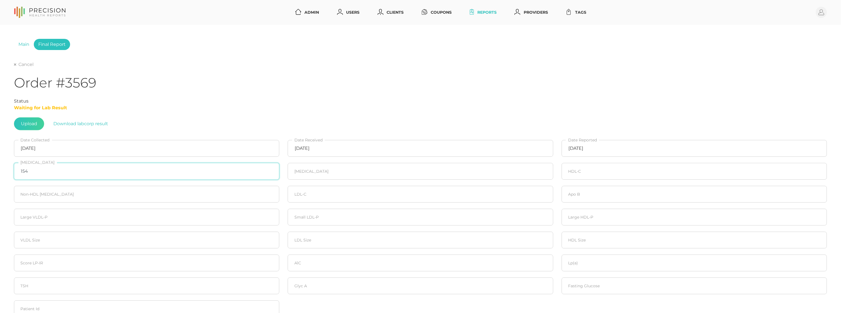
type input "154"
type input "117"
type input "6"
type input "52"
type input "102"
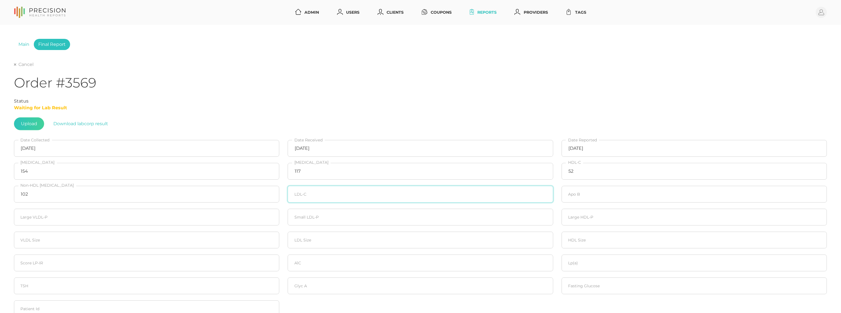
type input "7"
type input "81"
click at [139, 262] on input "number" at bounding box center [146, 262] width 265 height 17
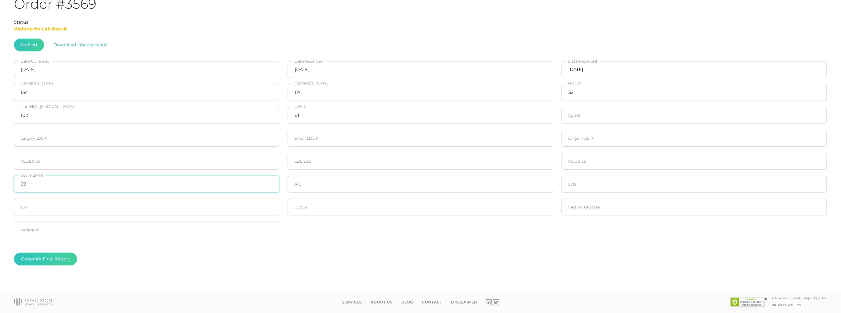
scroll to position [78, 0]
type input "69"
click at [580, 119] on input "number" at bounding box center [694, 115] width 265 height 17
click at [579, 116] on input "number" at bounding box center [694, 115] width 265 height 17
type input "77"
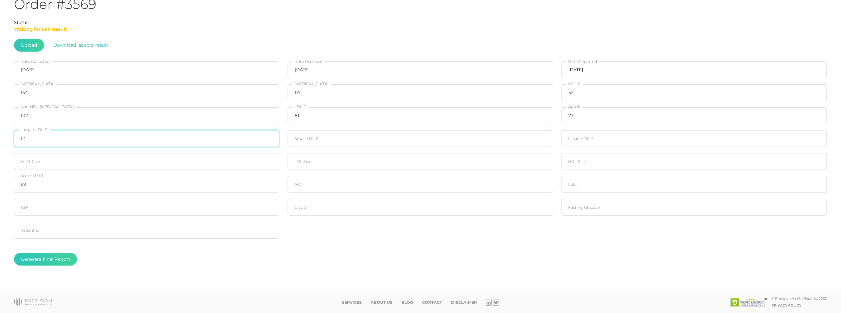
type input "1"
type input "20"
type input "464"
type input "20"
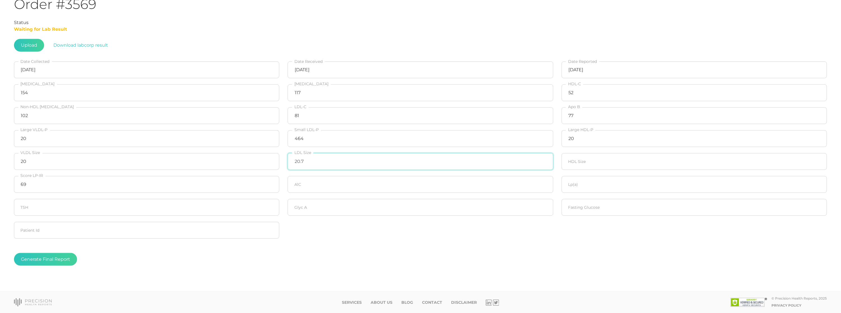
type input "20.7"
type input "20"
click at [607, 204] on input "number" at bounding box center [694, 207] width 265 height 17
type input "102"
drag, startPoint x: 362, startPoint y: 184, endPoint x: 376, endPoint y: 269, distance: 86.3
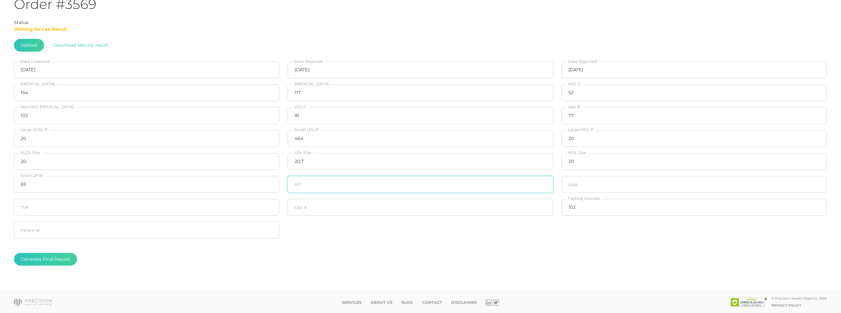
click at [362, 184] on input "number" at bounding box center [420, 184] width 265 height 17
type input "5.8"
type input "51.7"
type input "429"
click at [132, 251] on fieldset "Generate Final Report" at bounding box center [420, 259] width 813 height 35
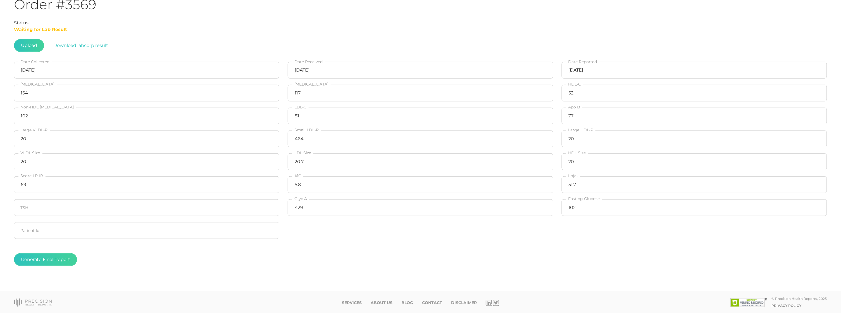
scroll to position [78, 0]
click at [55, 259] on button "Generate Final Report" at bounding box center [45, 259] width 63 height 13
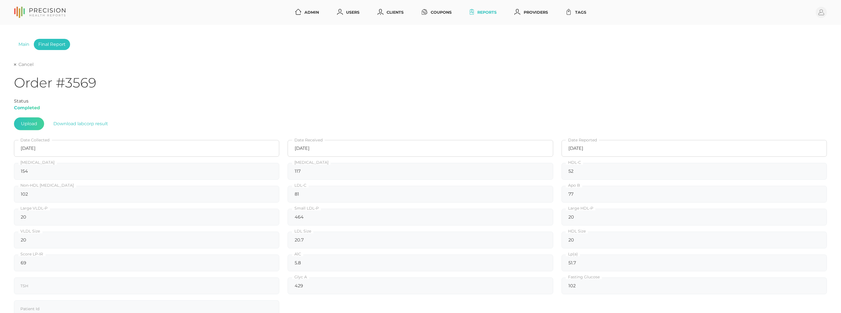
scroll to position [0, 0]
click at [26, 64] on link "Cancel" at bounding box center [24, 65] width 20 height 6
select select "50"
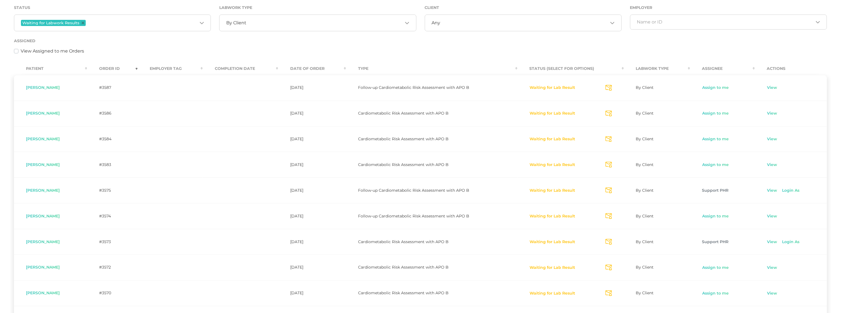
scroll to position [107, 0]
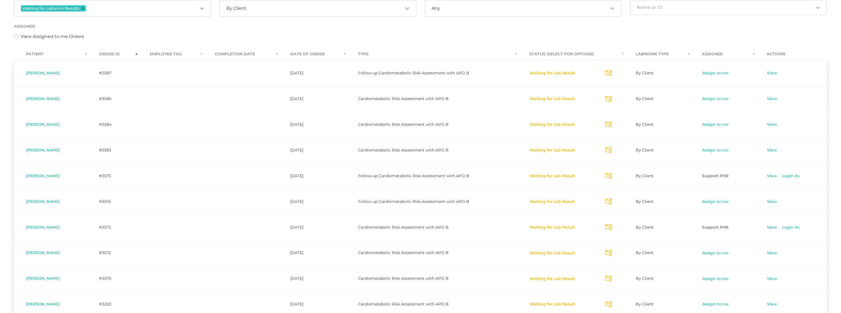
click at [772, 226] on link "View" at bounding box center [772, 228] width 11 height 6
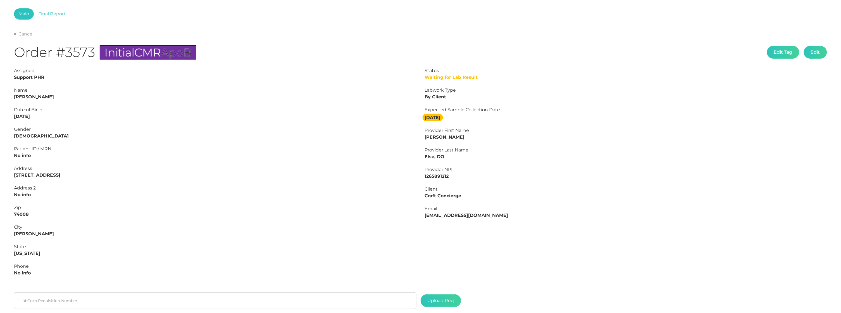
scroll to position [9, 0]
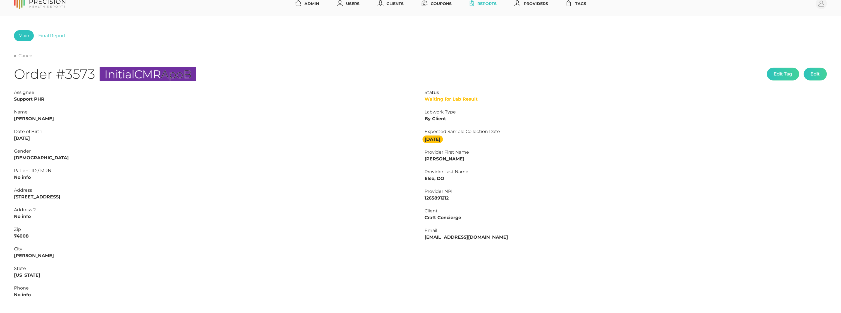
drag, startPoint x: 689, startPoint y: 260, endPoint x: 41, endPoint y: 49, distance: 681.5
click at [45, 36] on link "Final Report" at bounding box center [52, 35] width 36 height 11
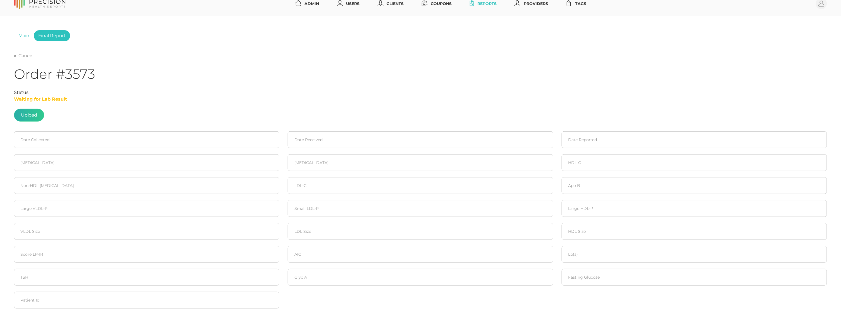
click at [23, 118] on label at bounding box center [29, 115] width 30 height 12
click at [37, 121] on input "file" at bounding box center [37, 121] width 0 height 0
type input "C:\fakepath\SMITH , RANDALL.pdf"
click at [68, 137] on input at bounding box center [146, 139] width 265 height 17
drag, startPoint x: 61, startPoint y: 173, endPoint x: 75, endPoint y: 168, distance: 15.6
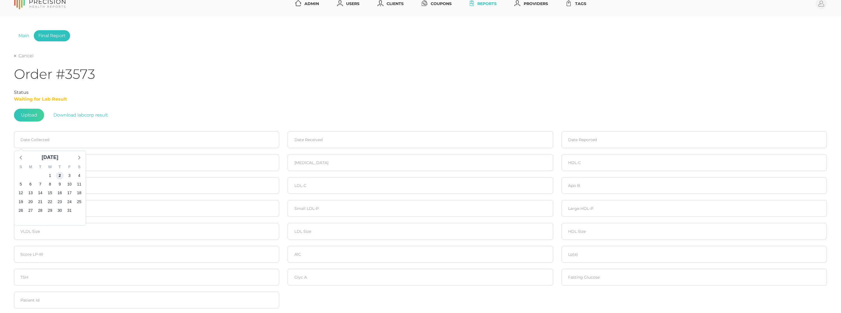
click at [61, 173] on span "2" at bounding box center [60, 176] width 8 height 8
type input "10/02/2025"
click at [328, 141] on input at bounding box center [420, 139] width 265 height 17
click at [344, 173] on span "3" at bounding box center [343, 176] width 8 height 8
type input "10/03/2025"
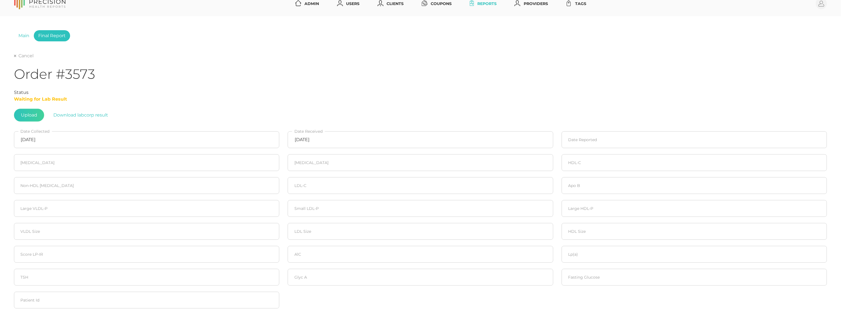
click at [584, 128] on fieldset "Date Reported" at bounding box center [695, 139] width 274 height 23
click at [584, 133] on input at bounding box center [694, 139] width 265 height 17
click at [579, 182] on span "6" at bounding box center [578, 184] width 8 height 8
type input "10/06/2025"
click at [20, 166] on input "number" at bounding box center [146, 162] width 265 height 17
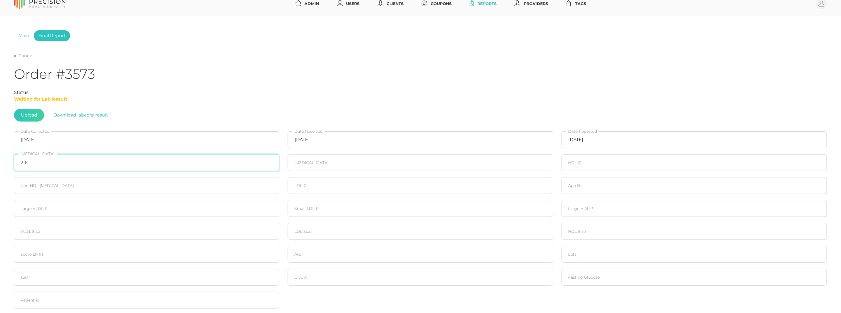
type input "216"
type input "118"
type input "70"
type input "146"
type input "125"
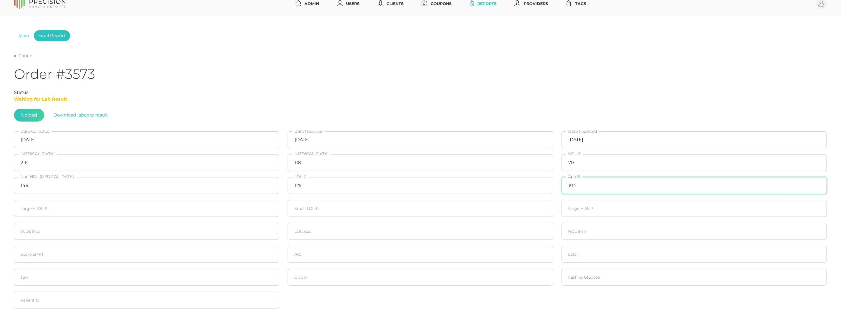
type input "104"
type input "20"
type input "579"
type input "20"
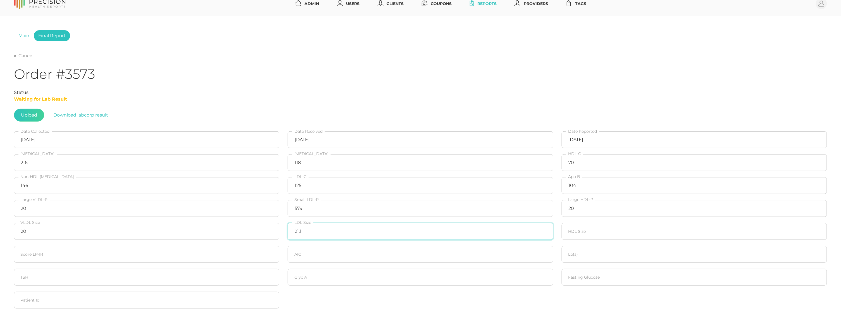
type input "21.1"
type input "20"
type input "49"
type input "6.0"
click at [625, 272] on input "number" at bounding box center [694, 277] width 265 height 17
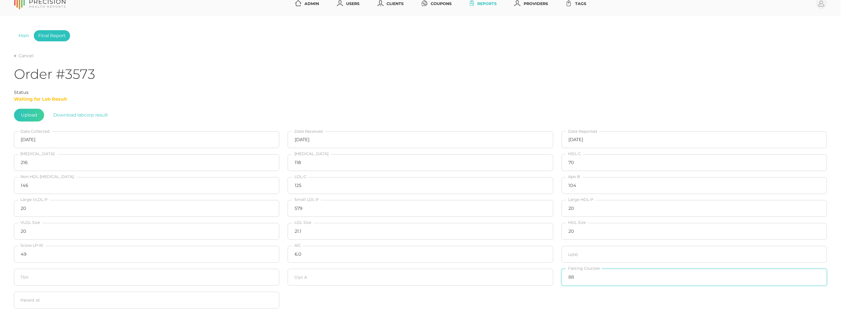
type input "88"
drag, startPoint x: 622, startPoint y: 258, endPoint x: 580, endPoint y: 265, distance: 42.3
click at [622, 258] on input "number" at bounding box center [694, 254] width 265 height 17
type input "35.0"
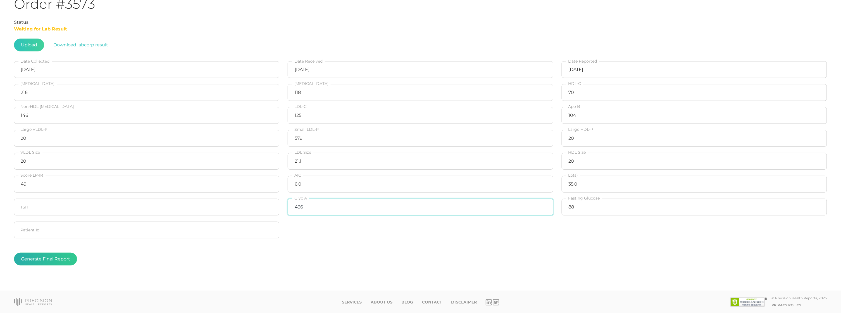
scroll to position [78, 0]
type input "436"
click at [55, 256] on button "Generate Final Report" at bounding box center [45, 259] width 63 height 13
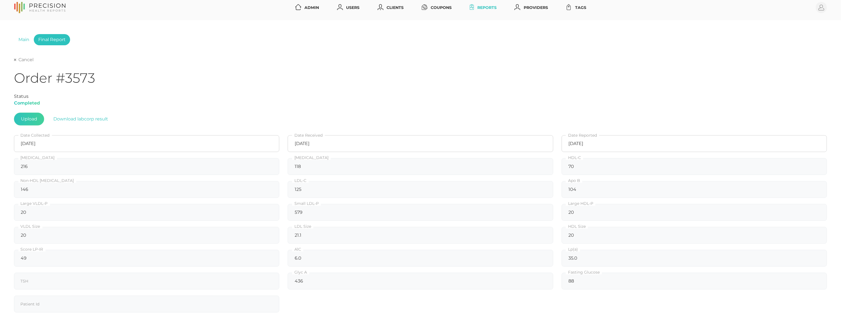
click at [18, 59] on link "Cancel" at bounding box center [24, 60] width 20 height 6
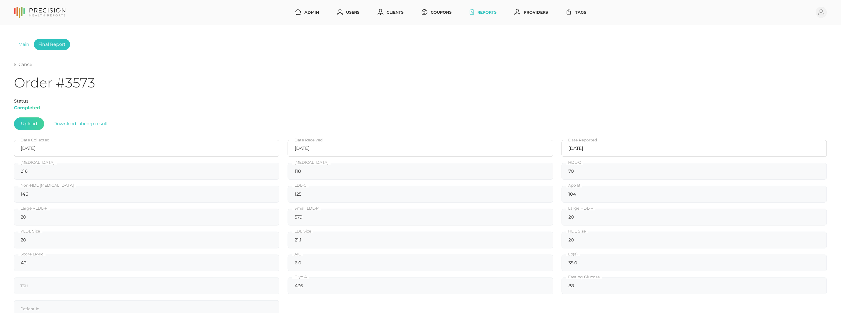
select select "50"
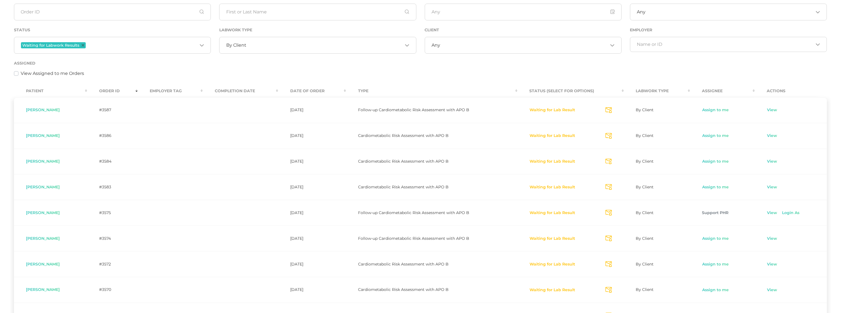
scroll to position [70, 0]
click at [774, 211] on link "View" at bounding box center [772, 213] width 11 height 6
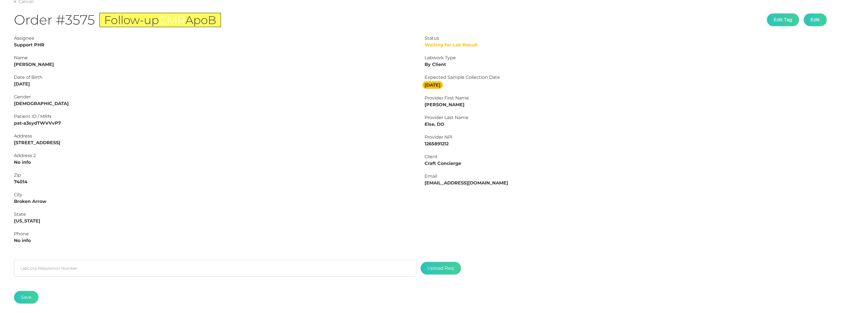
click at [44, 64] on strong "David Norsworthy" at bounding box center [34, 64] width 40 height 5
copy strong "Norsworthy"
click at [19, 64] on strong "David Norsworthy" at bounding box center [34, 64] width 40 height 5
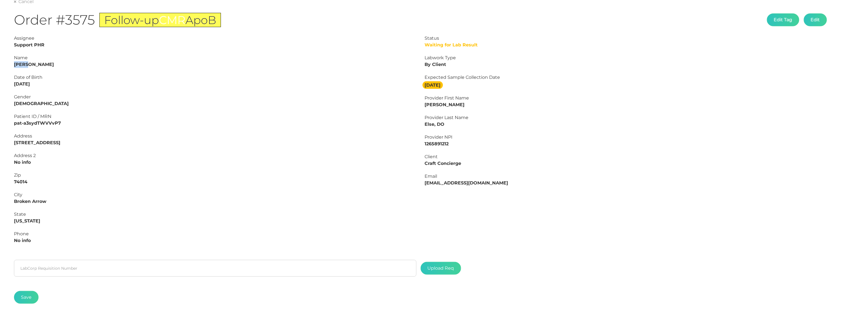
copy strong "David"
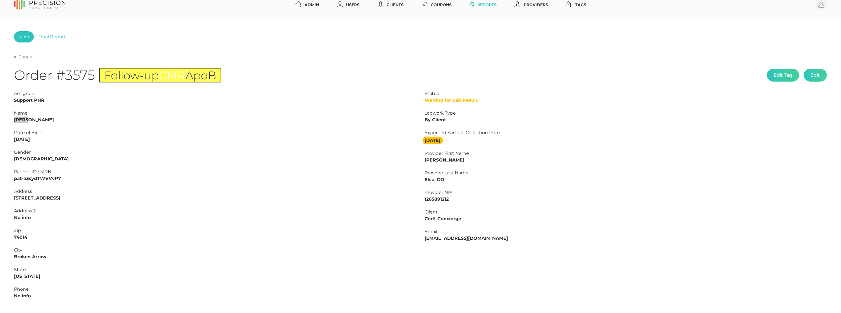
scroll to position [0, 0]
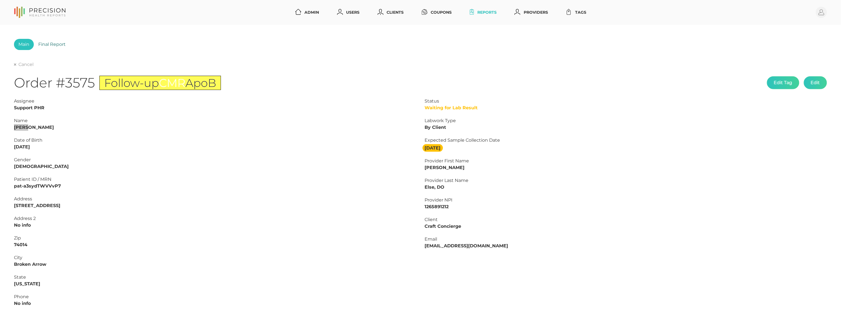
click at [57, 44] on link "Final Report" at bounding box center [52, 44] width 36 height 11
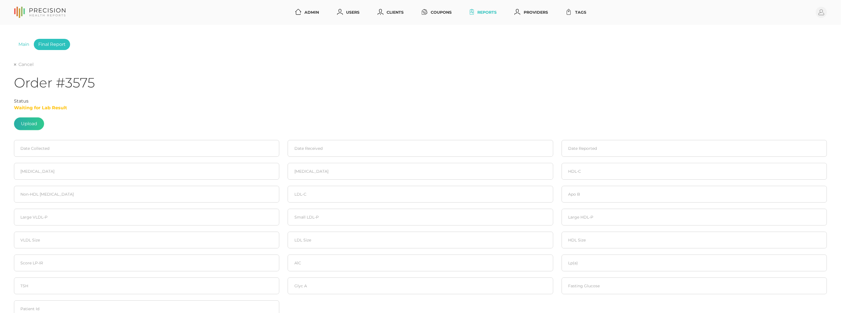
click at [28, 122] on label at bounding box center [29, 124] width 30 height 12
click at [37, 121] on input "file" at bounding box center [37, 121] width 0 height 0
type input "C:\fakepath\NORSWORTHY , DAVE ROBERT.pdf"
click at [72, 144] on input at bounding box center [146, 148] width 265 height 17
click at [67, 183] on span "3" at bounding box center [70, 184] width 8 height 8
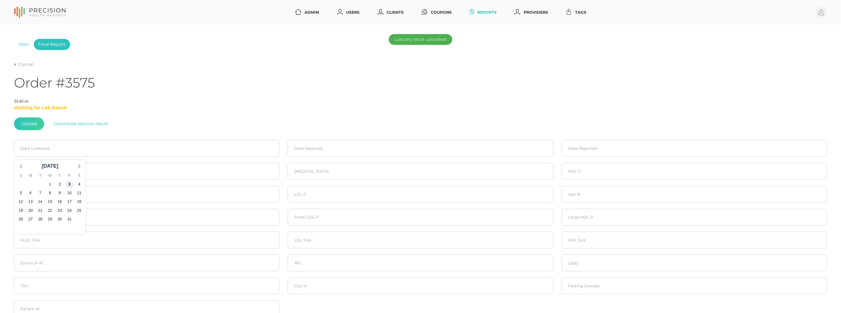
type input "10/03/2025"
click at [338, 151] on input at bounding box center [420, 148] width 265 height 17
click at [352, 181] on span "4" at bounding box center [353, 184] width 8 height 8
type input "10/04/2025"
drag, startPoint x: 598, startPoint y: 149, endPoint x: 597, endPoint y: 155, distance: 5.3
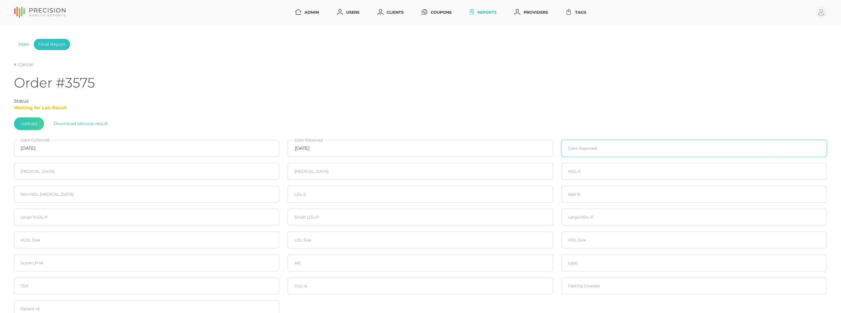
click at [598, 149] on input at bounding box center [694, 148] width 265 height 17
drag, startPoint x: 580, startPoint y: 192, endPoint x: 480, endPoint y: 186, distance: 100.4
click at [580, 192] on span "6" at bounding box center [578, 193] width 8 height 8
type input "10/06/2025"
click at [190, 170] on input "number" at bounding box center [146, 171] width 265 height 17
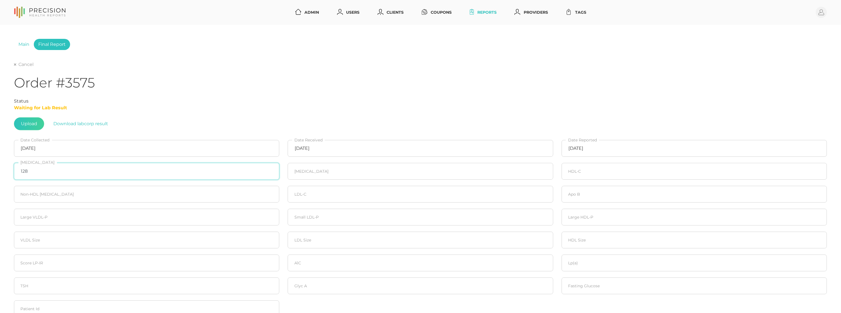
type input "128"
type input "91"
type input "63"
type input "48"
type input "65"
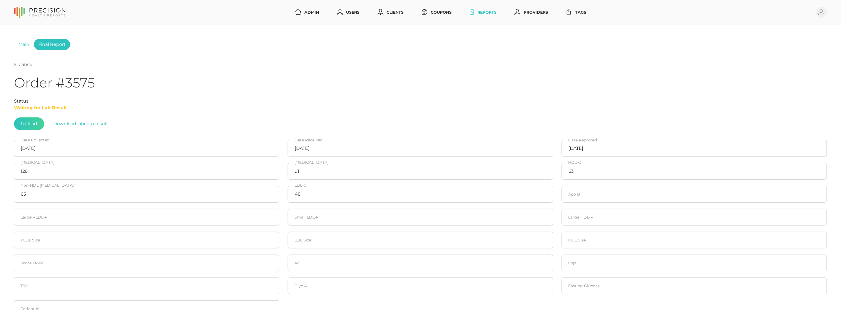
click at [26, 62] on link "Cancel" at bounding box center [24, 65] width 20 height 6
select select "50"
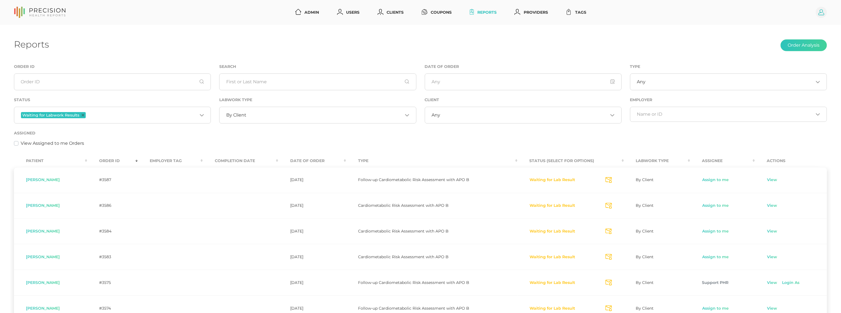
click at [822, 14] on circle at bounding box center [821, 12] width 11 height 11
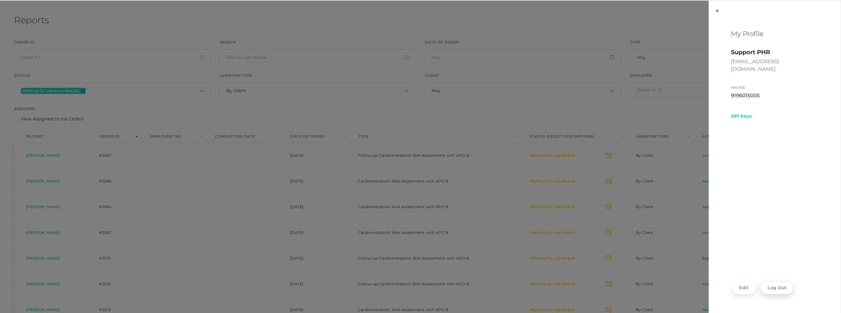
click at [778, 285] on button "Log Out" at bounding box center [777, 287] width 33 height 13
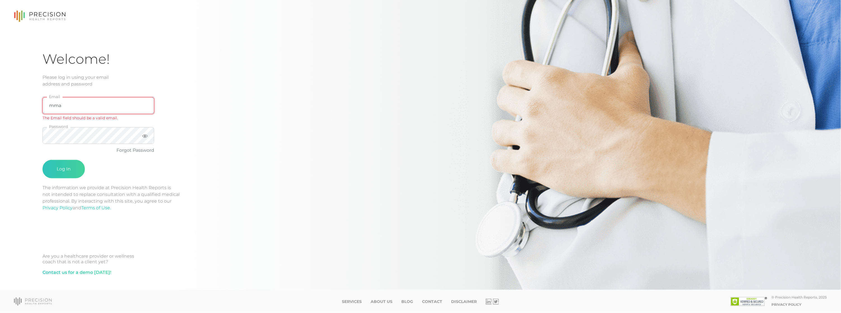
type input "mmartin@precisionhealthreports.com"
click at [60, 159] on button "Log In" at bounding box center [63, 162] width 42 height 18
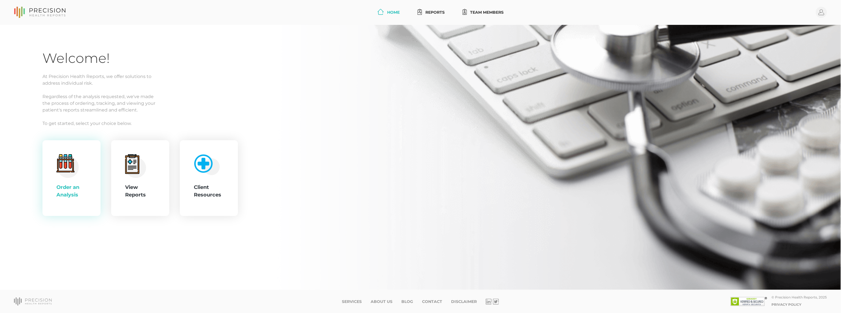
click at [75, 180] on div ".cls-4{fill:#f3f3f3}.cls-5{fill:#e4e4e4}.cls-6{fill:#bbf7ff}.cls-7{fill:#8bf0ff…" at bounding box center [71, 178] width 30 height 48
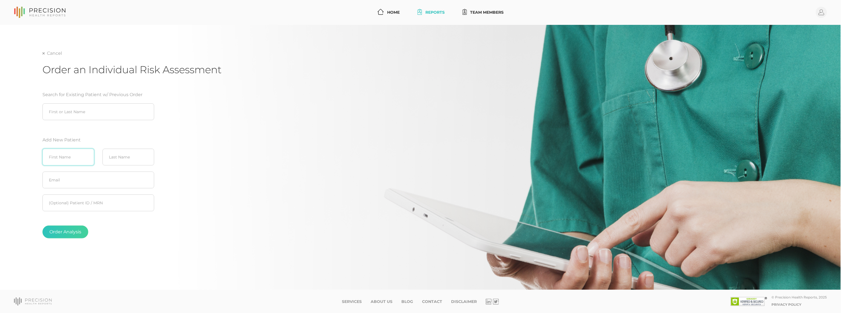
paste input "Sharon"
type input "Sharon"
paste input "Walker"
type input "Walker"
paste input "sswalker22@hotmail.com"
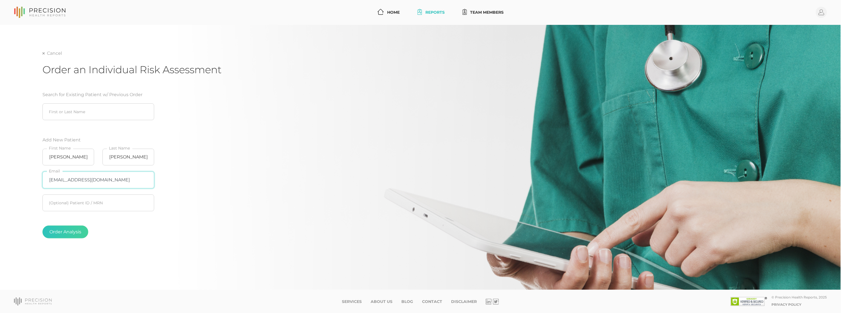
type input "sswalker22@hotmail.com"
drag, startPoint x: 156, startPoint y: 254, endPoint x: 122, endPoint y: 239, distance: 36.8
click at [156, 253] on div "Cancel Order an Individual Risk Assessment Search for Existing Patient w/ Previ…" at bounding box center [420, 168] width 756 height 237
click at [73, 232] on button "Order Analysis" at bounding box center [65, 231] width 46 height 13
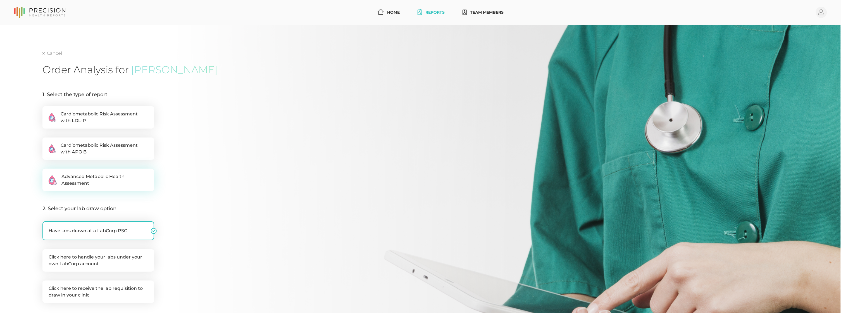
click at [92, 178] on span "Advanced Metabolic Health Assessment" at bounding box center [104, 179] width 87 height 13
click at [47, 174] on input ".cls-2{fill:#fa759e}.cls-4{fill:#ffd7e5}.cls-8{fill:#3a2c60} Advanced Metabolic…" at bounding box center [44, 172] width 4 height 6
radio input "true"
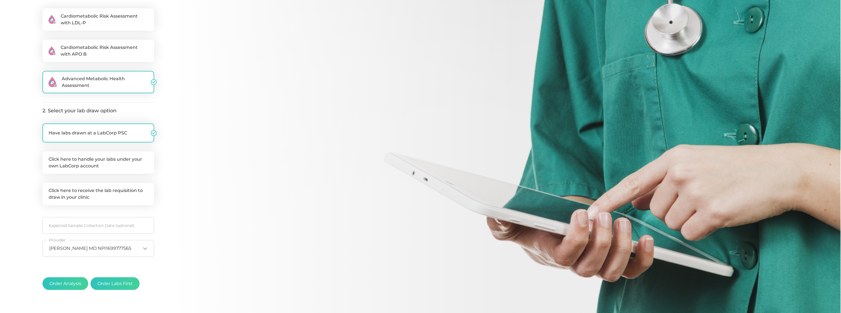
scroll to position [106, 0]
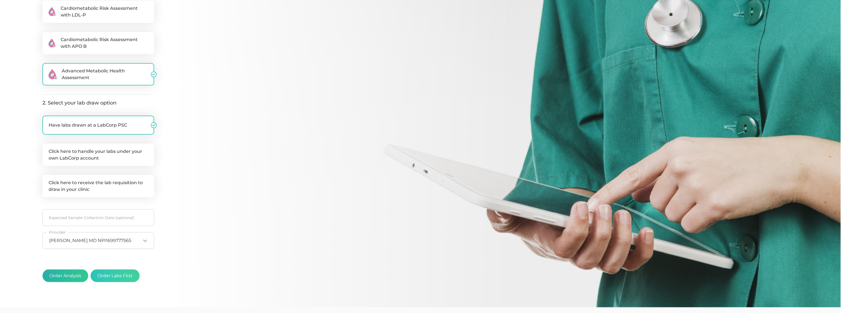
click at [63, 273] on button "Order Analysis" at bounding box center [65, 275] width 46 height 13
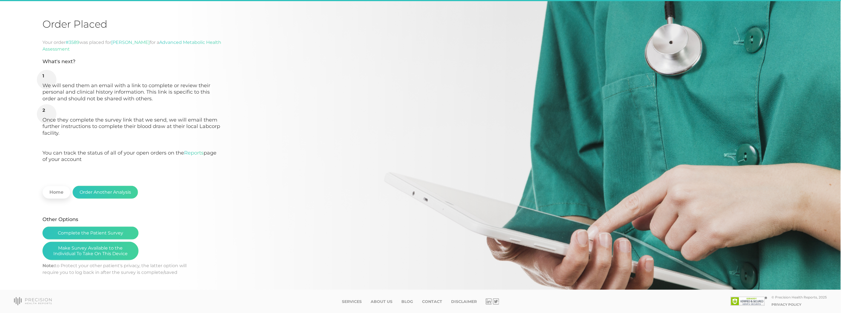
scroll to position [27, 0]
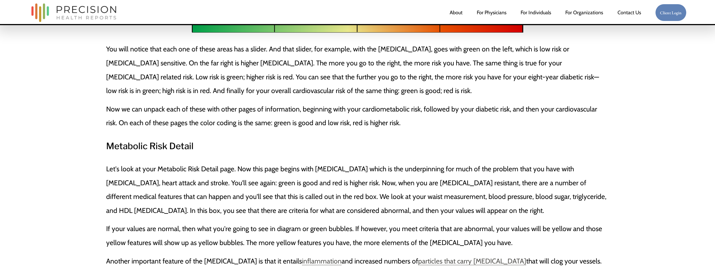
scroll to position [632, 0]
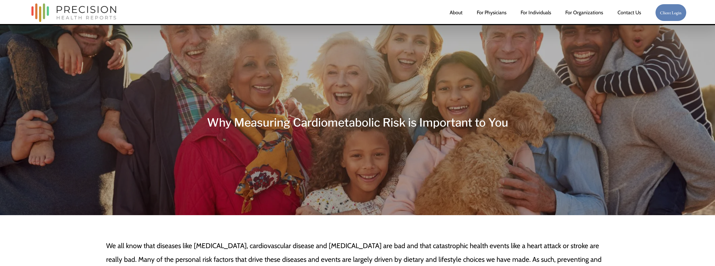
click at [547, 14] on link "For Individuals" at bounding box center [536, 12] width 30 height 11
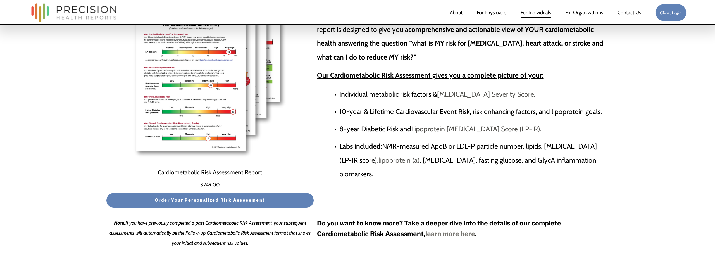
scroll to position [1670, 0]
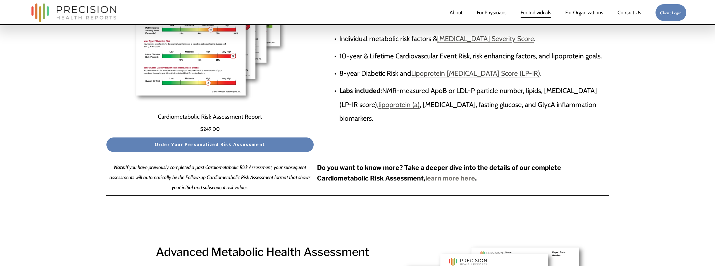
click at [440, 178] on strong "learn more here" at bounding box center [450, 178] width 50 height 8
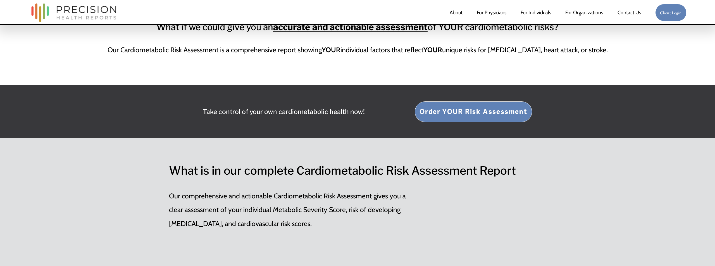
scroll to position [426, 0]
